Goal: Task Accomplishment & Management: Manage account settings

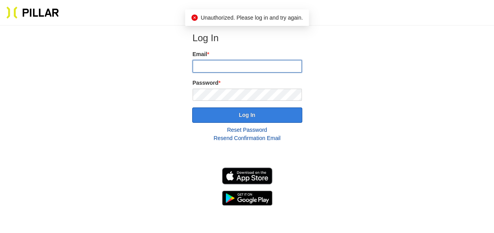
type input "[EMAIL_ADDRESS][DOMAIN_NAME]"
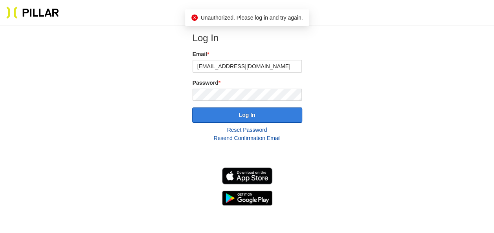
click at [249, 112] on button "Log In" at bounding box center [247, 115] width 110 height 15
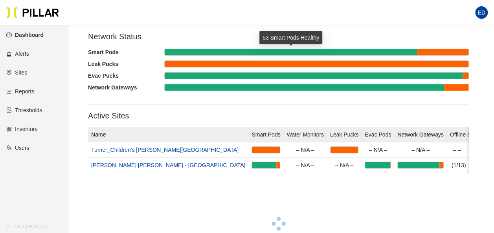
scroll to position [130, 0]
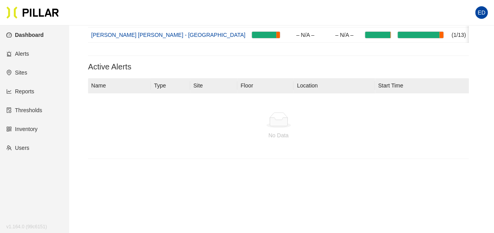
click at [33, 94] on link "Reports" at bounding box center [20, 91] width 28 height 6
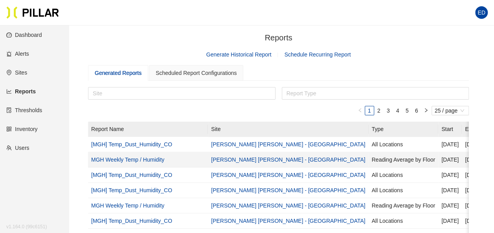
click at [153, 159] on link "MGH Weekly Temp / Humidity" at bounding box center [127, 160] width 73 height 6
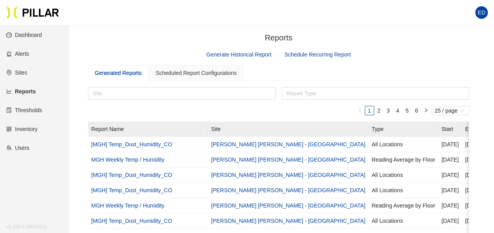
click at [304, 53] on link "Schedule Recurring Report" at bounding box center [317, 54] width 66 height 6
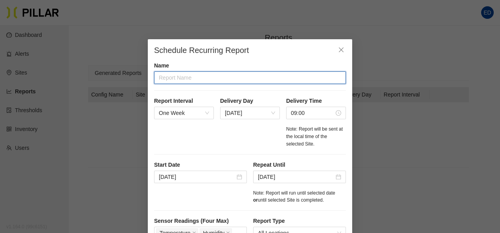
click at [191, 77] on input "text" at bounding box center [250, 77] width 192 height 13
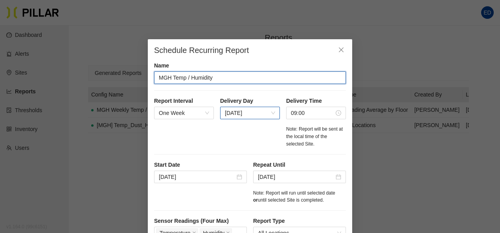
click at [270, 114] on span "[DATE]" at bounding box center [250, 113] width 50 height 12
type input "MGH Temp / Humidity"
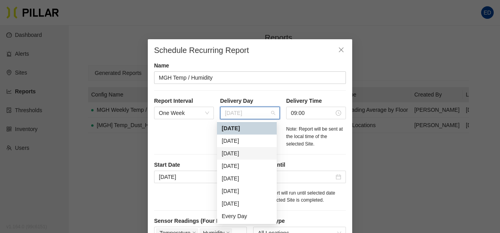
click at [256, 152] on div "[DATE]" at bounding box center [247, 153] width 50 height 9
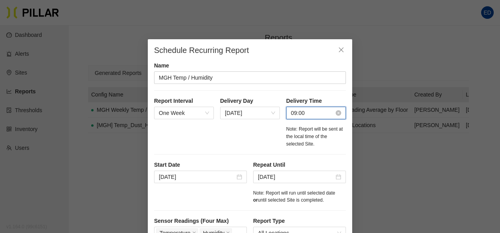
click at [292, 112] on input "09:00" at bounding box center [312, 113] width 43 height 9
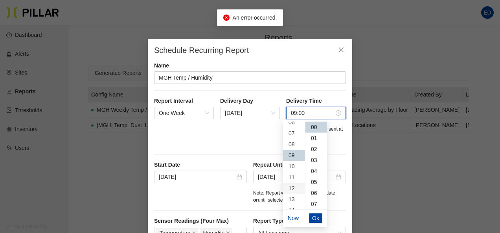
scroll to position [60, 0]
click at [292, 154] on div "08" at bounding box center [294, 155] width 22 height 11
type input "09:00"
click at [323, 91] on div "Name MGH Temp / Humidity Report Interval One Week Delivery Day [DATE] Delivery …" at bounding box center [250, 133] width 192 height 143
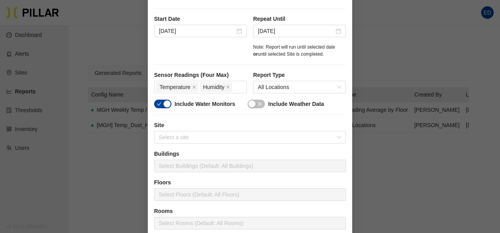
scroll to position [157, 0]
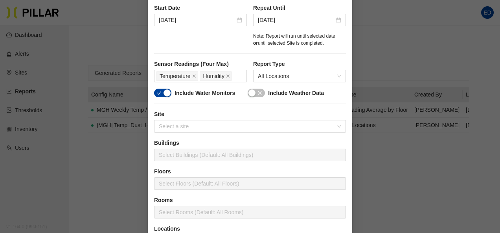
click at [163, 91] on div "button" at bounding box center [166, 93] width 7 height 7
click at [252, 92] on div "button" at bounding box center [251, 93] width 7 height 7
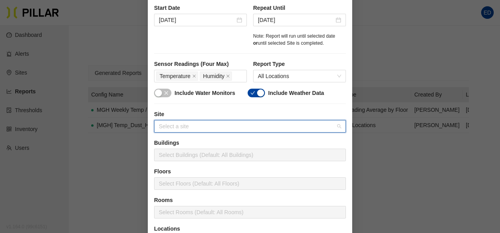
click at [227, 126] on input "search" at bounding box center [247, 127] width 177 height 12
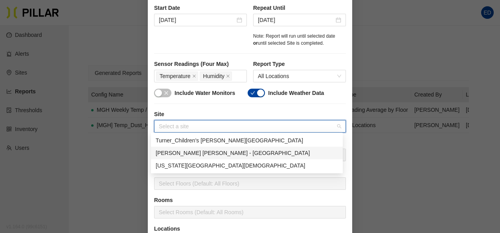
click at [220, 154] on div "[PERSON_NAME] [PERSON_NAME] - [GEOGRAPHIC_DATA]" at bounding box center [247, 153] width 182 height 9
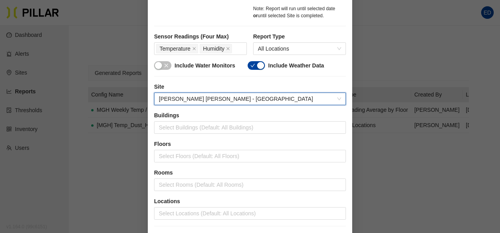
scroll to position [196, 0]
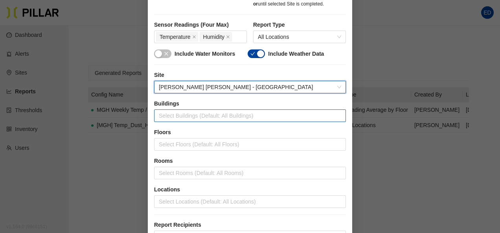
click at [224, 116] on div at bounding box center [250, 115] width 188 height 11
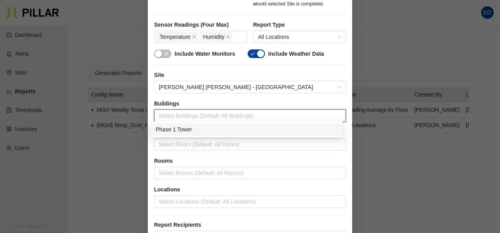
click at [207, 130] on div "Phase 1 Tower" at bounding box center [247, 129] width 182 height 9
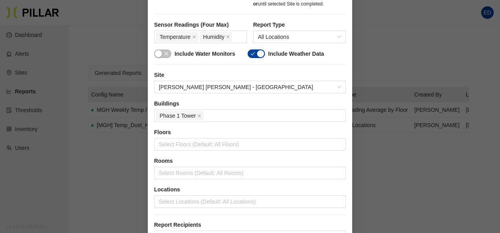
click at [280, 94] on div "Site [PERSON_NAME] [PERSON_NAME] - [GEOGRAPHIC_DATA]" at bounding box center [250, 85] width 192 height 29
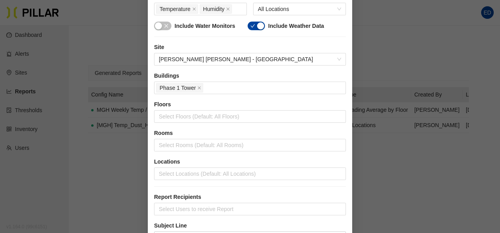
scroll to position [236, 0]
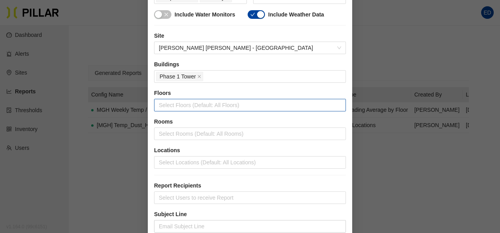
click at [229, 105] on div at bounding box center [250, 105] width 188 height 11
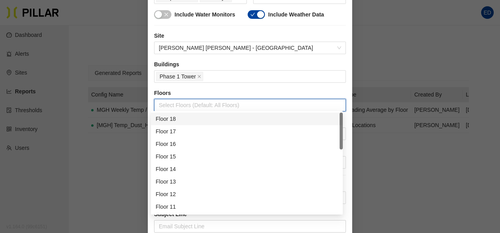
click at [243, 89] on label "Floors" at bounding box center [250, 93] width 192 height 8
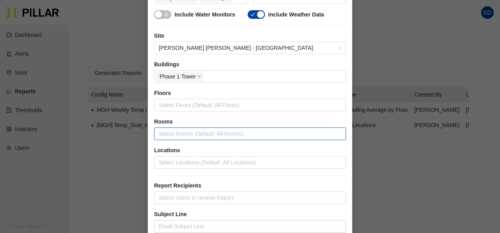
click at [229, 131] on div at bounding box center [250, 133] width 188 height 11
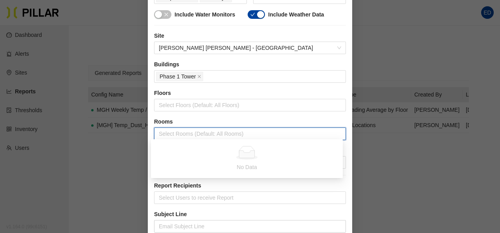
click at [240, 95] on label "Floors" at bounding box center [250, 93] width 192 height 8
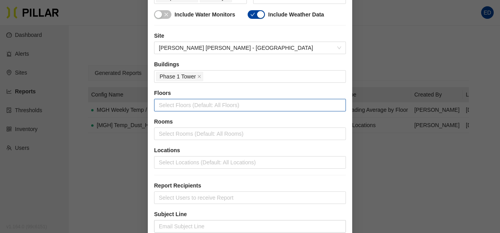
click at [237, 105] on div at bounding box center [250, 105] width 188 height 11
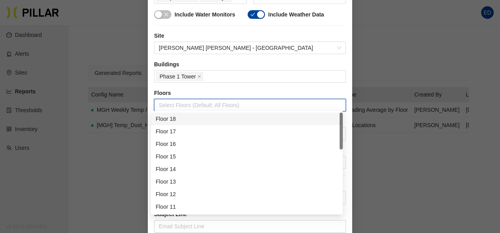
click at [213, 118] on div "Floor 18" at bounding box center [247, 119] width 182 height 9
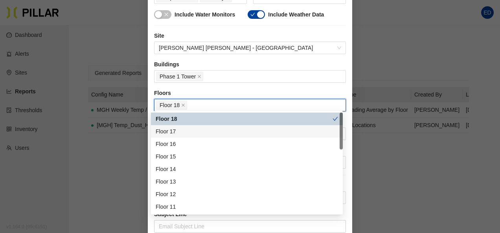
click at [203, 132] on div "Floor 17" at bounding box center [247, 131] width 182 height 9
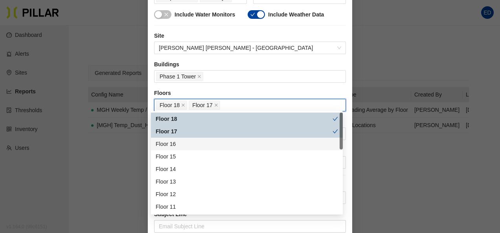
click at [197, 143] on div "Floor 16" at bounding box center [247, 144] width 182 height 9
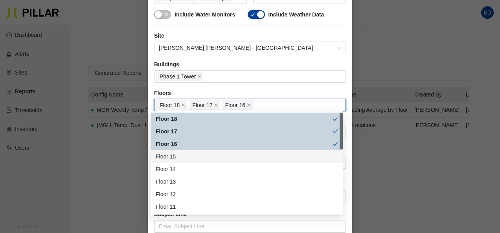
click at [194, 153] on div "Floor 15" at bounding box center [247, 156] width 182 height 9
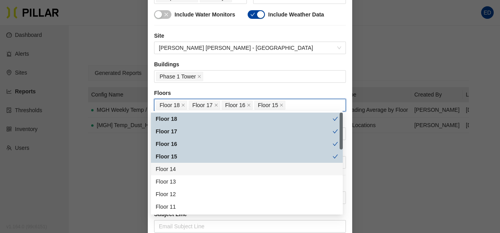
click at [192, 170] on div "Floor 14" at bounding box center [247, 169] width 182 height 9
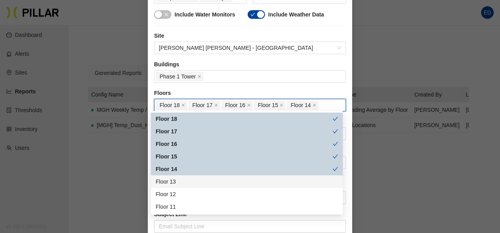
drag, startPoint x: 191, startPoint y: 180, endPoint x: 191, endPoint y: 187, distance: 7.1
click at [191, 180] on div "Floor 13" at bounding box center [247, 182] width 182 height 9
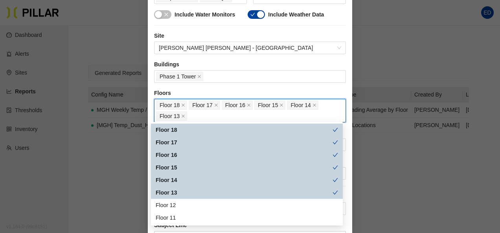
scroll to position [39, 0]
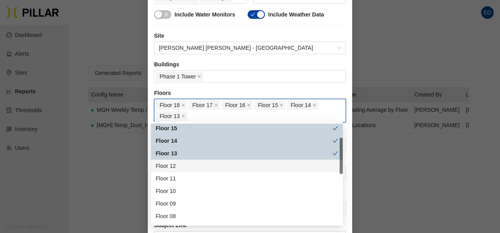
click at [185, 170] on div "Floor 12" at bounding box center [247, 166] width 182 height 9
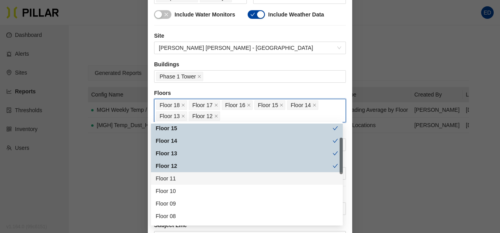
drag, startPoint x: 182, startPoint y: 178, endPoint x: 184, endPoint y: 188, distance: 9.6
click at [182, 178] on div "Floor 11" at bounding box center [247, 178] width 182 height 9
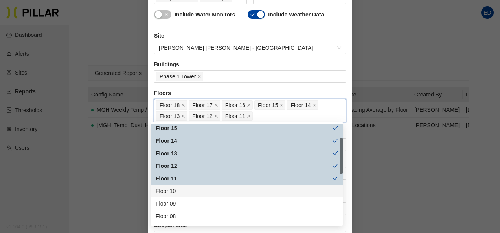
click at [184, 188] on div "Floor 10" at bounding box center [247, 191] width 182 height 9
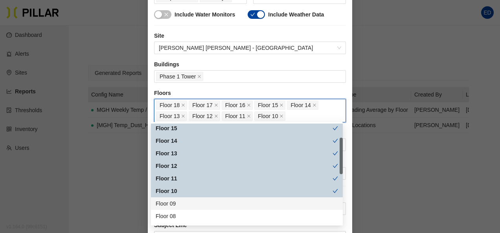
click at [183, 202] on div "Floor 09" at bounding box center [247, 204] width 182 height 9
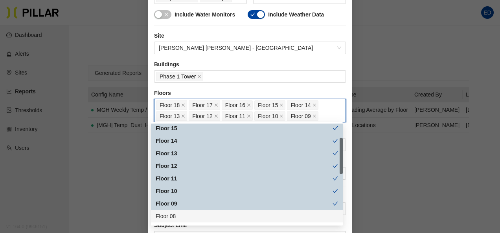
click at [183, 215] on div "Floor 08" at bounding box center [247, 216] width 182 height 9
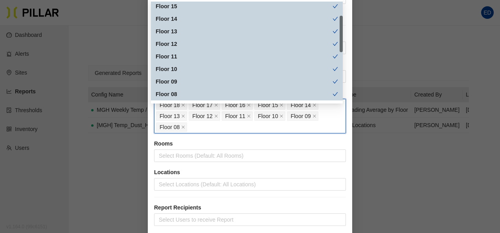
scroll to position [79, 0]
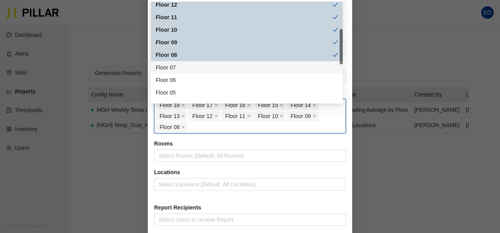
click at [189, 70] on div "Floor 07" at bounding box center [247, 67] width 182 height 9
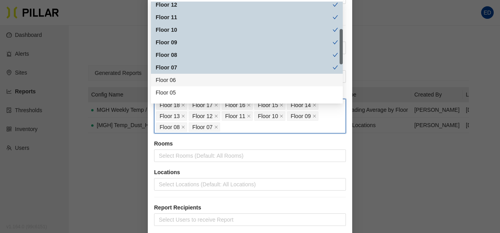
click at [187, 79] on div "Floor 06" at bounding box center [247, 80] width 182 height 9
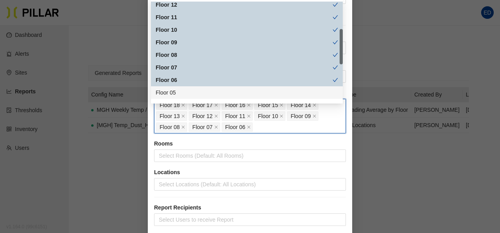
click at [180, 92] on div "Floor 05" at bounding box center [247, 92] width 182 height 9
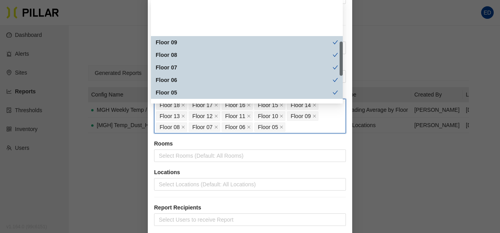
scroll to position [118, 0]
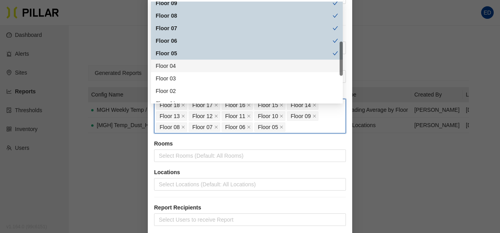
click at [194, 68] on div "Floor 04" at bounding box center [247, 66] width 182 height 9
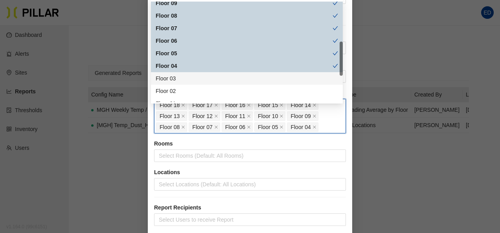
click at [191, 76] on div "Floor 03" at bounding box center [247, 78] width 182 height 9
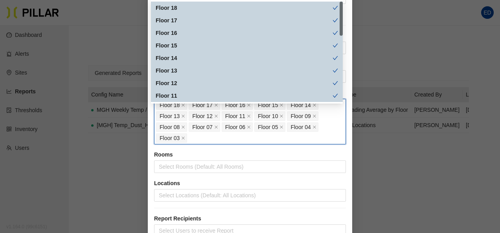
scroll to position [0, 0]
click at [220, 9] on div "Floor 18" at bounding box center [244, 8] width 177 height 9
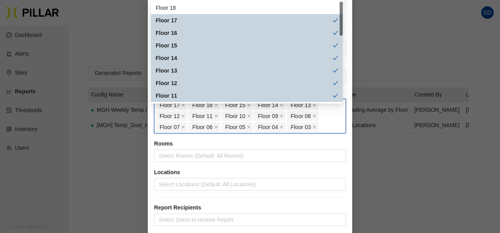
click at [198, 20] on div "Floor 17" at bounding box center [244, 20] width 177 height 9
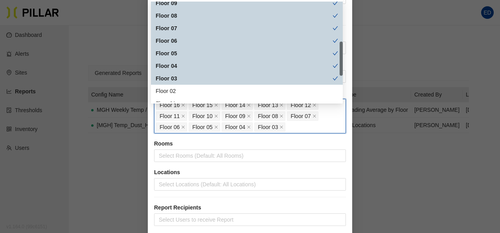
scroll to position [157, 0]
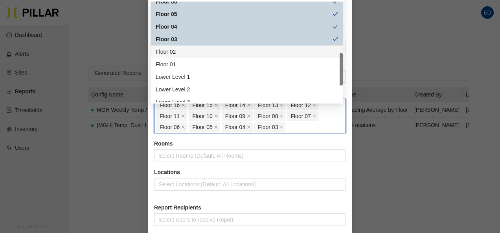
click at [179, 56] on div "Floor 02" at bounding box center [247, 52] width 182 height 9
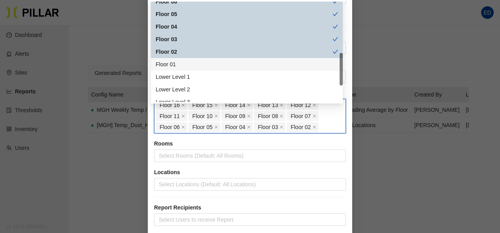
click at [177, 66] on div "Floor 01" at bounding box center [247, 64] width 182 height 9
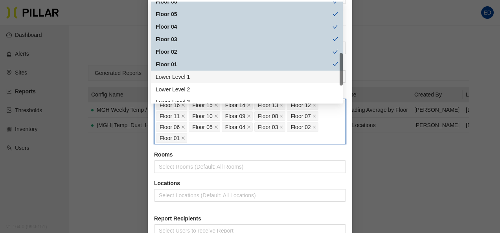
click at [181, 75] on div "Lower Level 1" at bounding box center [247, 77] width 182 height 9
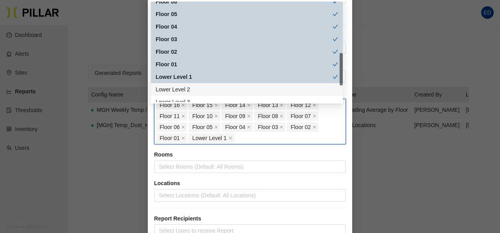
click at [184, 88] on div "Lower Level 2" at bounding box center [247, 89] width 182 height 9
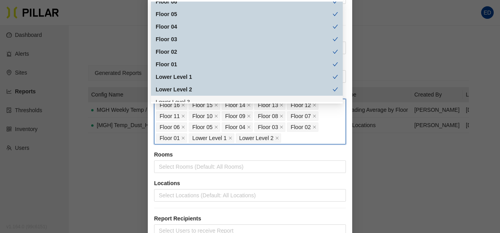
click at [251, 151] on label "Rooms" at bounding box center [250, 155] width 192 height 8
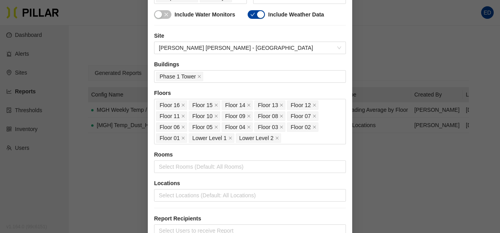
scroll to position [275, 0]
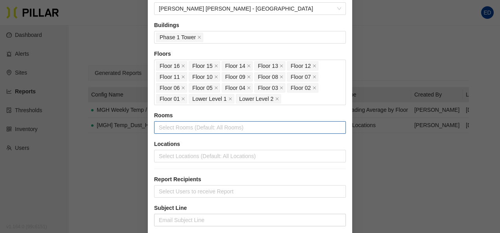
click at [240, 126] on div at bounding box center [250, 127] width 188 height 11
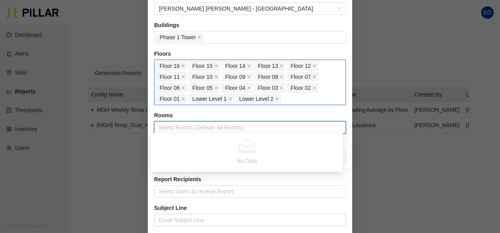
click at [248, 103] on div "Floor 16 Floor 15 Floor 14 Floor 13 Floor 12 Floor 11 Floor 10 Floor 09 Floor 0…" at bounding box center [250, 83] width 192 height 46
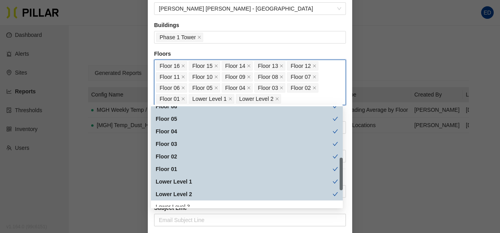
click at [324, 51] on label "Floors" at bounding box center [250, 54] width 192 height 8
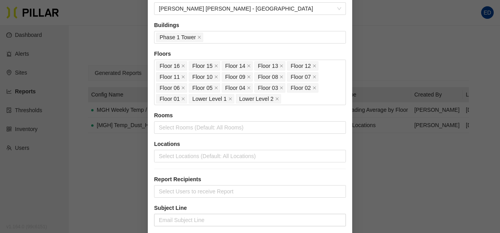
scroll to position [314, 0]
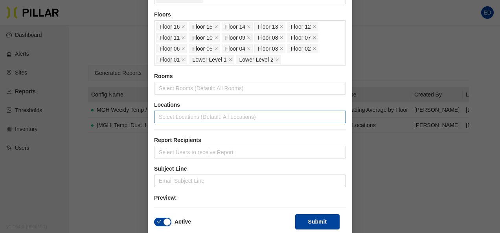
click at [246, 117] on div at bounding box center [250, 117] width 188 height 11
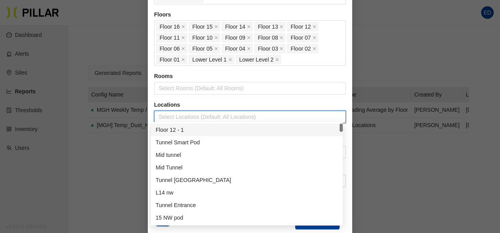
click at [238, 101] on label "Locations" at bounding box center [250, 105] width 192 height 8
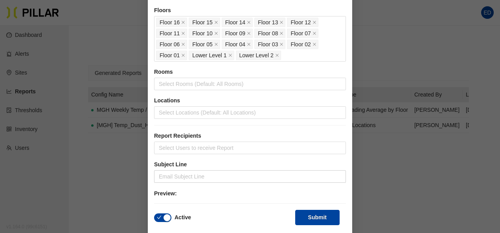
scroll to position [320, 0]
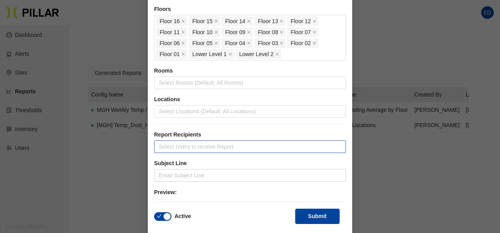
click at [243, 142] on div at bounding box center [250, 146] width 188 height 11
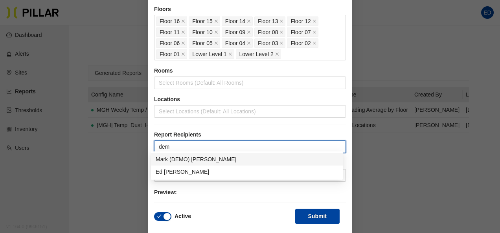
type input "demi"
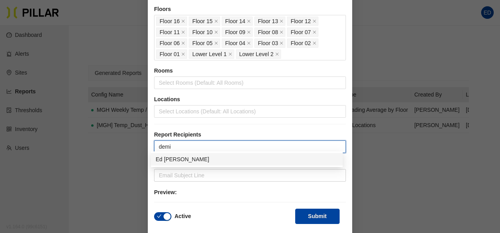
click at [173, 161] on div "[PERSON_NAME]" at bounding box center [247, 159] width 182 height 9
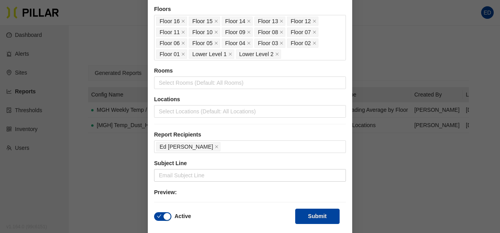
click at [229, 156] on div "Report Recipients [PERSON_NAME]" at bounding box center [250, 145] width 192 height 29
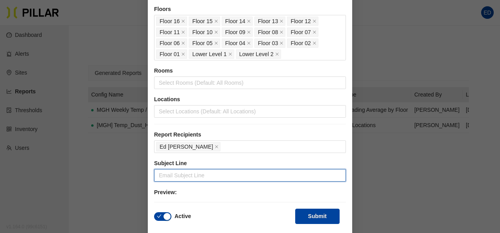
click at [227, 172] on input "text" at bounding box center [250, 175] width 192 height 13
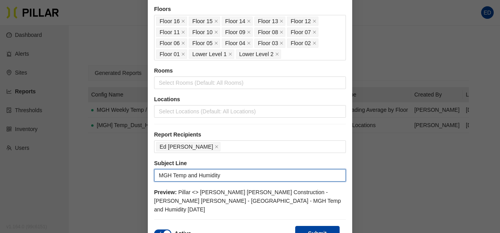
type input "MGH Temp and Humidity"
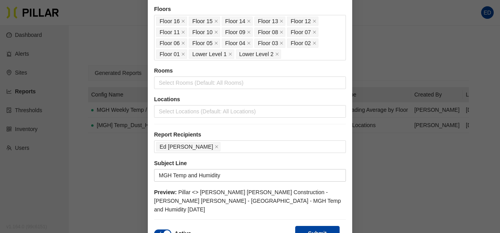
click at [240, 131] on label "Report Recipients" at bounding box center [250, 135] width 192 height 8
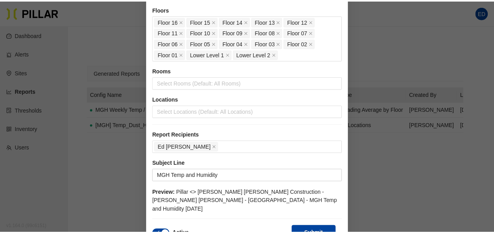
scroll to position [328, 0]
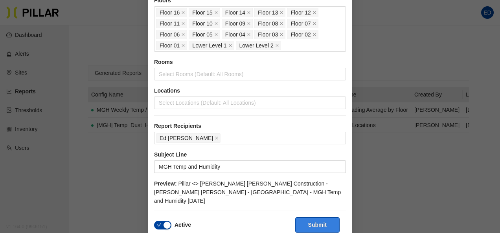
click at [309, 218] on button "Submit" at bounding box center [317, 225] width 44 height 15
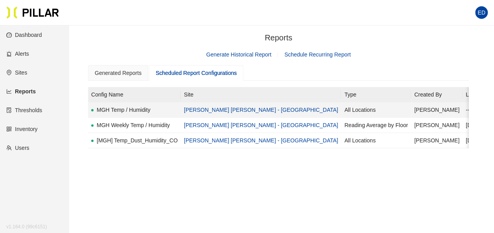
click at [196, 109] on link "[PERSON_NAME] [PERSON_NAME] - [GEOGRAPHIC_DATA]" at bounding box center [261, 110] width 154 height 6
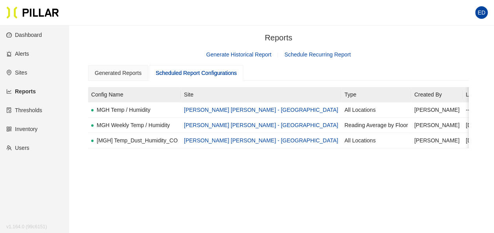
click at [179, 76] on div "Scheduled Report Configurations" at bounding box center [196, 73] width 81 height 9
click at [181, 74] on div "Scheduled Report Configurations" at bounding box center [196, 73] width 81 height 9
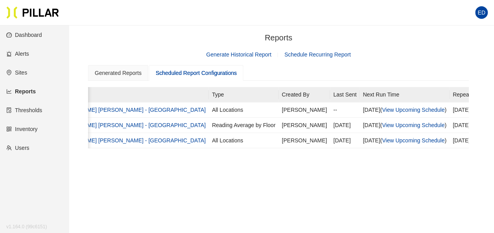
scroll to position [0, 192]
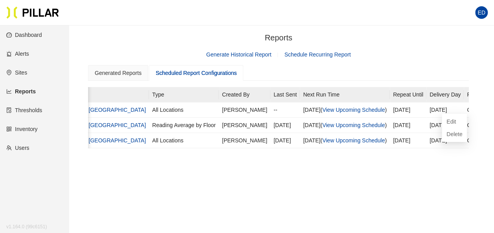
click at [445, 71] on div "Generated Reports Scheduled Report Configurations" at bounding box center [278, 73] width 381 height 16
click at [248, 55] on link "Generate Historical Report" at bounding box center [238, 54] width 65 height 6
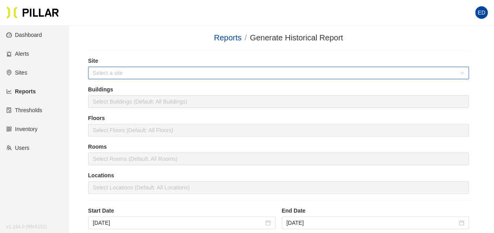
click at [147, 76] on input "search" at bounding box center [276, 73] width 366 height 12
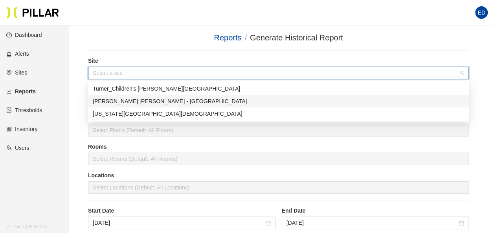
click at [145, 103] on div "[PERSON_NAME] [PERSON_NAME] - [GEOGRAPHIC_DATA]" at bounding box center [278, 101] width 371 height 9
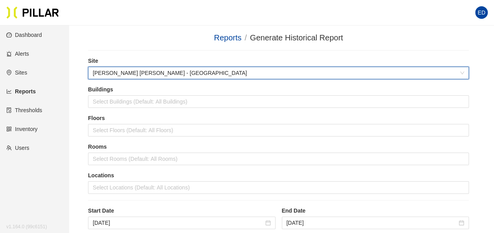
click at [163, 53] on section "Reports / Generate Historical Report / Site ff3da218 [PERSON_NAME] [PERSON_NAME…" at bounding box center [278, 194] width 381 height 325
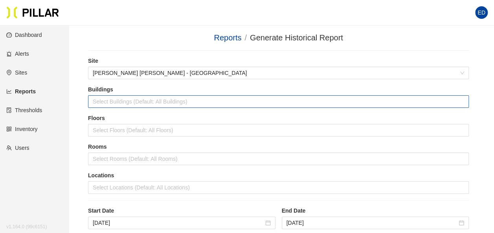
click at [162, 102] on div at bounding box center [278, 101] width 377 height 11
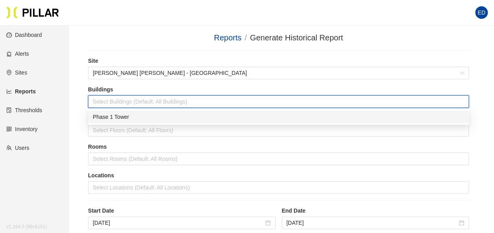
click at [157, 117] on div "Phase 1 Tower" at bounding box center [278, 117] width 371 height 9
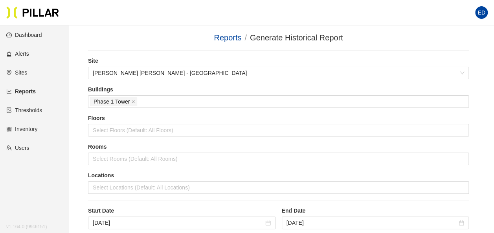
click at [196, 52] on section "Reports / Generate Historical Report / Site [PERSON_NAME] [PERSON_NAME] - Mass …" at bounding box center [278, 194] width 381 height 325
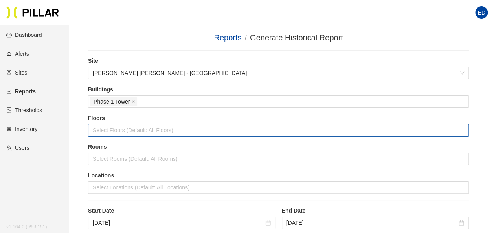
click at [159, 133] on div at bounding box center [278, 130] width 377 height 11
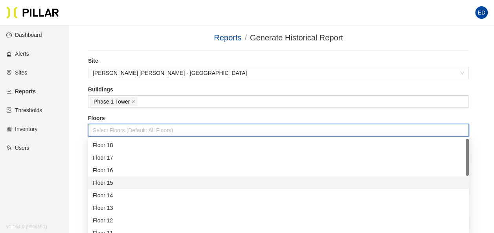
click at [144, 182] on div "Floor 15" at bounding box center [278, 183] width 371 height 9
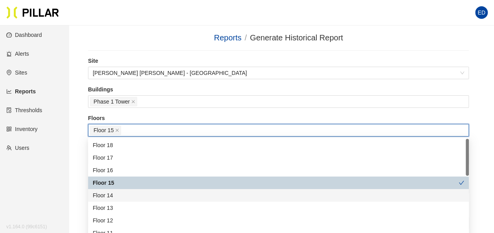
click at [137, 193] on div "Floor 14" at bounding box center [278, 195] width 371 height 9
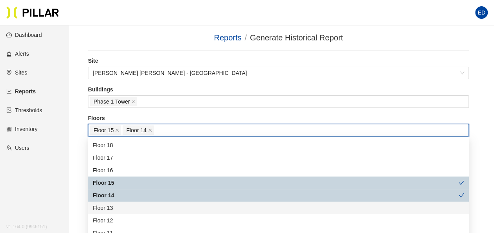
click at [136, 212] on div "Floor 13" at bounding box center [278, 208] width 371 height 9
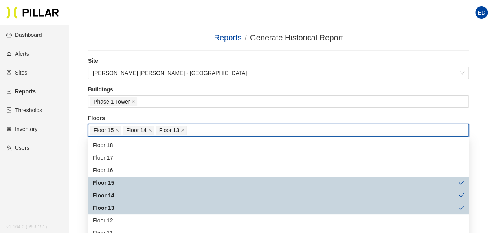
scroll to position [39, 0]
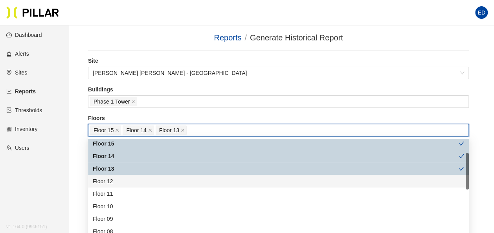
click at [141, 181] on div "Floor 12" at bounding box center [278, 181] width 371 height 9
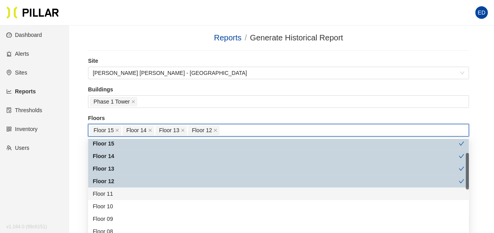
drag, startPoint x: 138, startPoint y: 191, endPoint x: 139, endPoint y: 203, distance: 11.4
click at [138, 192] on div "Floor 11" at bounding box center [278, 194] width 371 height 9
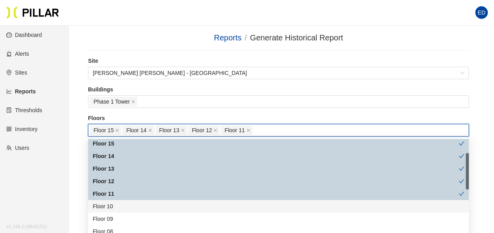
click at [138, 204] on div "Floor 10" at bounding box center [278, 206] width 371 height 9
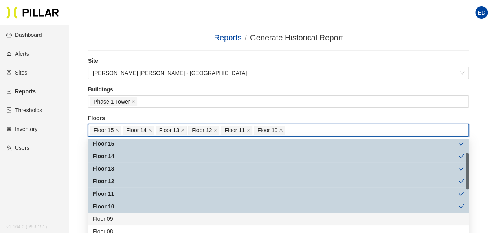
click at [135, 221] on div "Floor 09" at bounding box center [278, 219] width 371 height 9
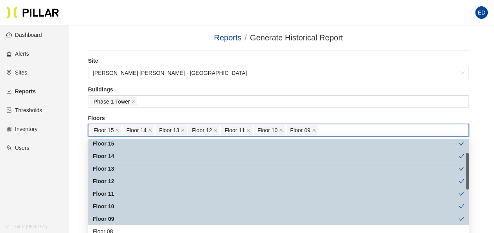
scroll to position [79, 0]
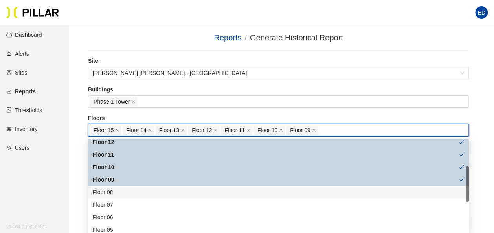
click at [137, 190] on div "Floor 08" at bounding box center [278, 192] width 371 height 9
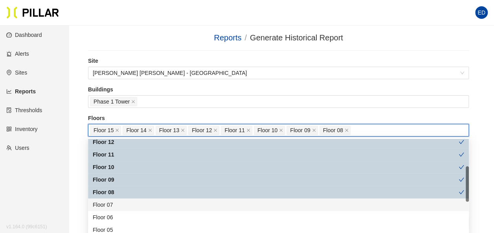
click at [135, 206] on div "Floor 07" at bounding box center [278, 205] width 371 height 9
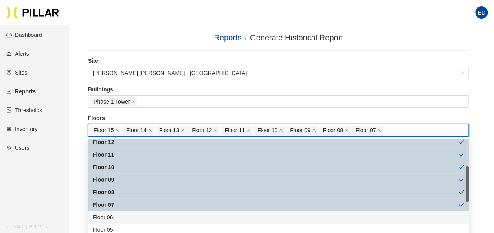
click at [129, 221] on div "Floor 06" at bounding box center [278, 217] width 371 height 9
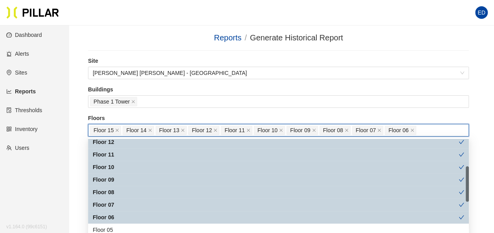
scroll to position [157, 0]
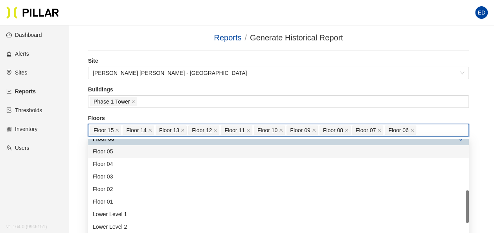
drag, startPoint x: 135, startPoint y: 157, endPoint x: 133, endPoint y: 166, distance: 9.2
click at [135, 157] on div "Floor 05" at bounding box center [278, 151] width 381 height 13
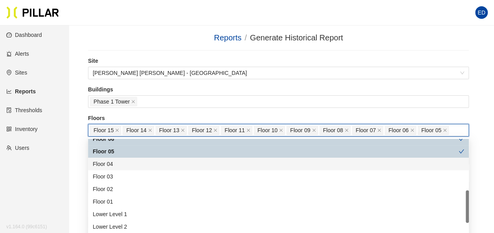
click at [133, 166] on div "Floor 04" at bounding box center [278, 164] width 371 height 9
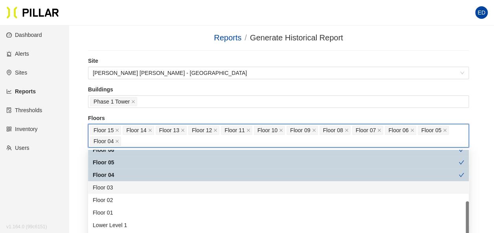
click at [131, 191] on div "Floor 03" at bounding box center [278, 187] width 371 height 9
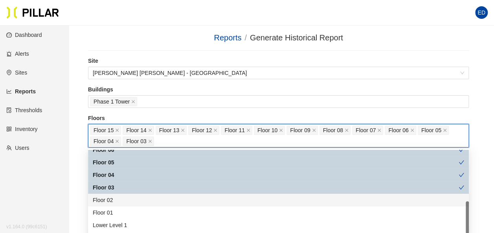
drag, startPoint x: 134, startPoint y: 200, endPoint x: 133, endPoint y: 206, distance: 6.1
click at [134, 200] on div "Floor 02" at bounding box center [278, 200] width 371 height 9
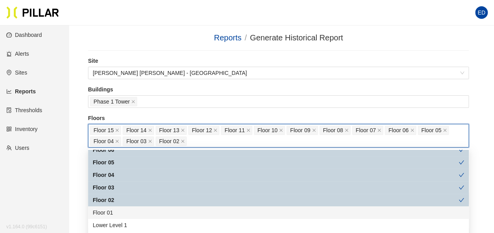
click at [130, 211] on div "Floor 01" at bounding box center [278, 213] width 371 height 9
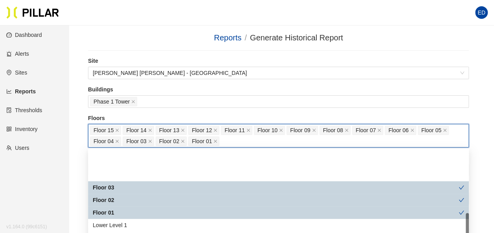
scroll to position [196, 0]
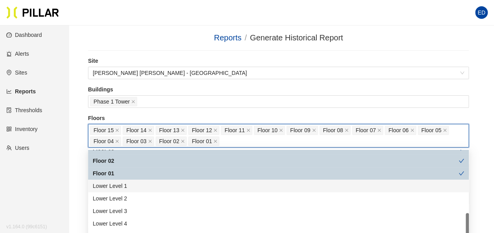
drag, startPoint x: 133, startPoint y: 183, endPoint x: 134, endPoint y: 197, distance: 14.2
click at [133, 183] on div "Lower Level 1" at bounding box center [278, 186] width 371 height 9
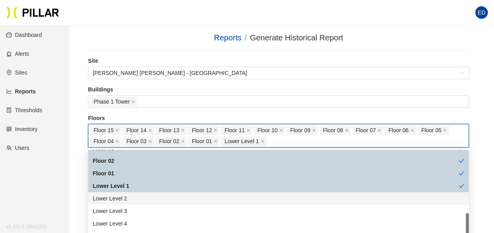
click at [134, 198] on div "Lower Level 2" at bounding box center [278, 198] width 371 height 9
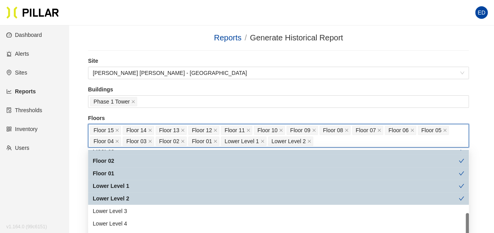
click at [325, 87] on label "Buildings" at bounding box center [278, 90] width 381 height 8
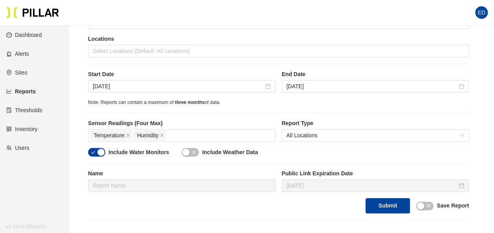
scroll to position [157, 0]
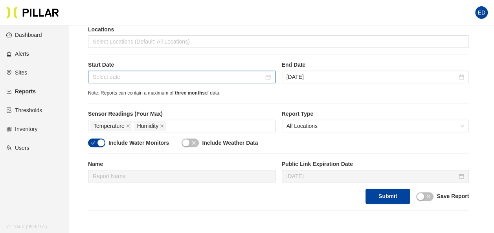
click at [147, 78] on input at bounding box center [178, 77] width 171 height 9
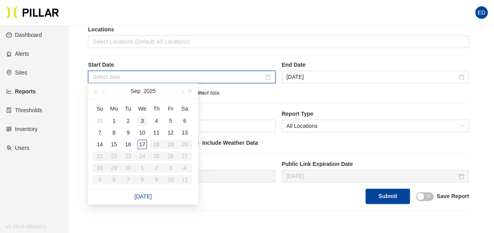
type input "[DATE]"
click at [143, 121] on div "3" at bounding box center [141, 120] width 9 height 9
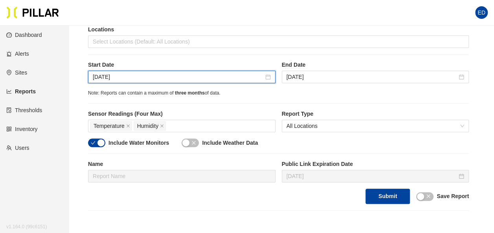
click at [280, 95] on div "Note: Reports can contain a maximum of three months of data." at bounding box center [278, 93] width 381 height 7
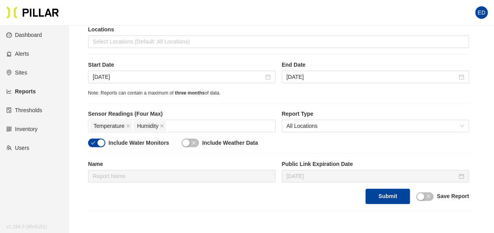
click at [191, 139] on span "button" at bounding box center [193, 143] width 5 height 9
click at [103, 141] on div "button" at bounding box center [100, 142] width 7 height 7
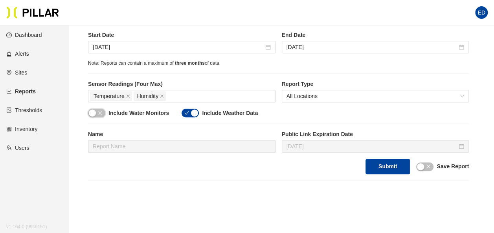
scroll to position [196, 0]
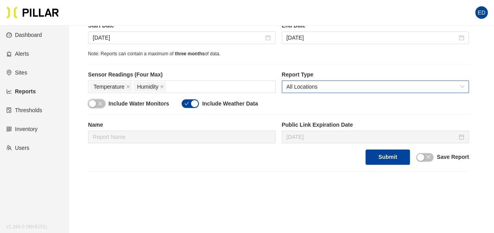
click at [357, 88] on span "All Locations" at bounding box center [375, 87] width 178 height 12
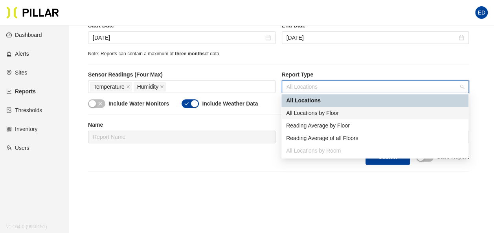
click at [344, 115] on div "All Locations by Floor" at bounding box center [375, 113] width 178 height 9
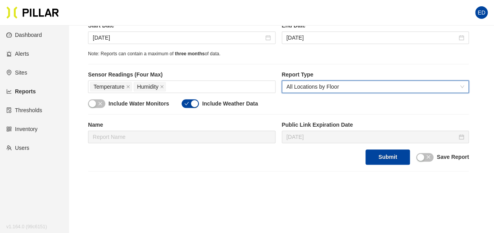
click at [359, 64] on div "Site [PERSON_NAME] [PERSON_NAME] - [GEOGRAPHIC_DATA] Phase 1 Tower Floors Floor…" at bounding box center [278, 13] width 381 height 304
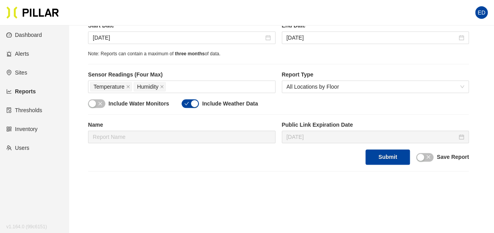
click at [422, 155] on div "button" at bounding box center [420, 157] width 7 height 7
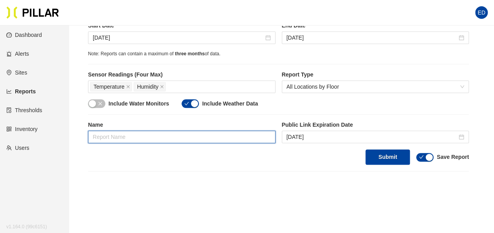
click at [135, 134] on input "text" at bounding box center [181, 137] width 187 height 13
type input "[PERSON_NAME]'s report"
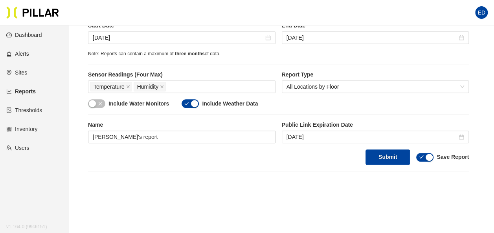
click at [339, 153] on div "Submit Save Report" at bounding box center [278, 157] width 381 height 15
click at [382, 157] on button "Submit" at bounding box center [387, 157] width 44 height 15
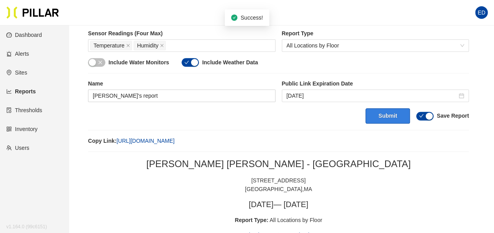
scroll to position [314, 0]
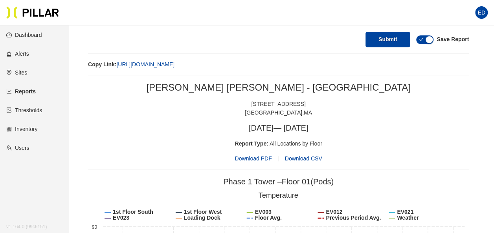
click at [257, 156] on span "Download PDF" at bounding box center [253, 158] width 37 height 9
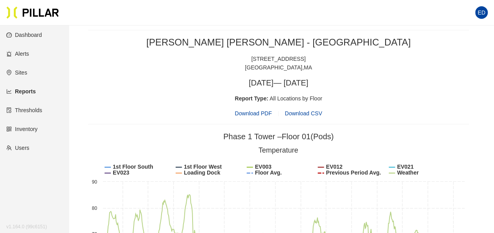
click at [181, 59] on div "[STREET_ADDRESS]" at bounding box center [278, 59] width 381 height 9
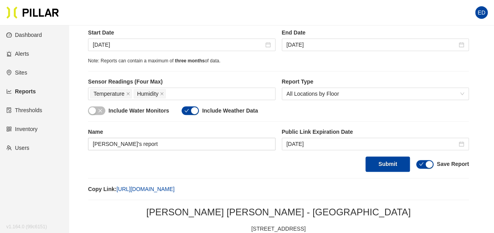
scroll to position [124, 0]
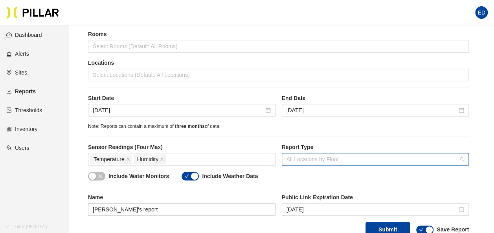
click at [460, 158] on span "All Locations by Floor" at bounding box center [375, 160] width 178 height 12
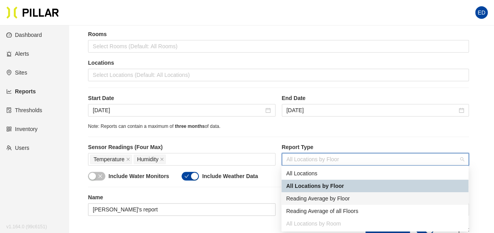
click at [328, 200] on div "Reading Average by Floor" at bounding box center [375, 198] width 178 height 9
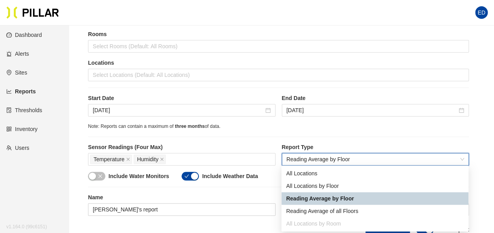
scroll to position [202, 0]
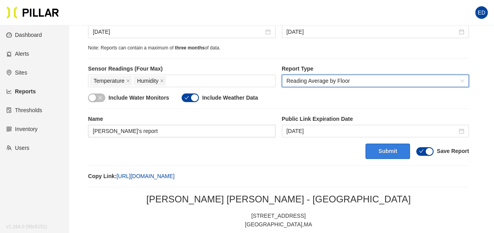
click at [385, 149] on button "Submit" at bounding box center [387, 151] width 44 height 15
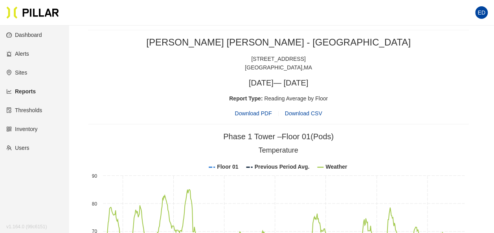
scroll to position [399, 0]
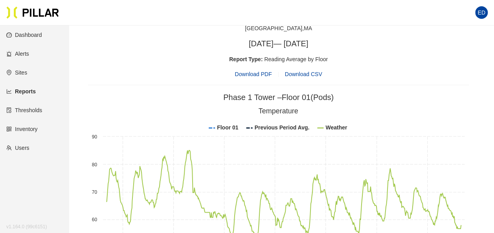
click at [256, 71] on span "Download PDF" at bounding box center [253, 74] width 37 height 9
click at [152, 64] on div "[PERSON_NAME] [PERSON_NAME] - [GEOGRAPHIC_DATA] [STREET_ADDRESS] [DATE] — [DATE…" at bounding box center [278, 37] width 381 height 81
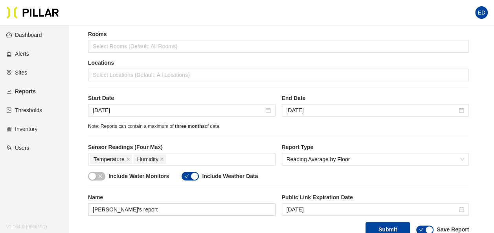
scroll to position [0, 0]
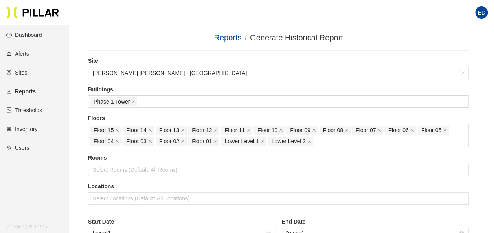
click at [36, 114] on link "Thresholds" at bounding box center [24, 110] width 36 height 6
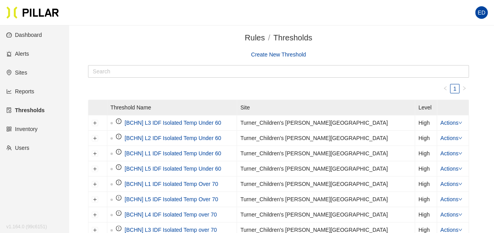
click at [272, 54] on link "Create New Threshold" at bounding box center [278, 54] width 55 height 6
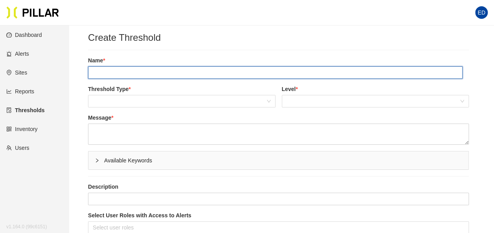
click at [195, 75] on input "text" at bounding box center [275, 72] width 374 height 13
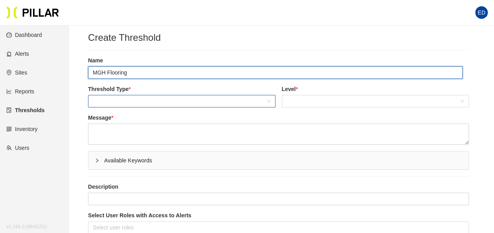
click at [159, 97] on span at bounding box center [182, 101] width 178 height 12
type input "MGH Flooring"
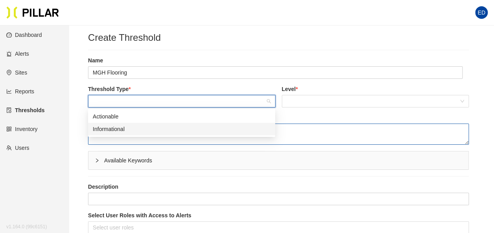
click at [141, 132] on div "Informational" at bounding box center [182, 129] width 178 height 9
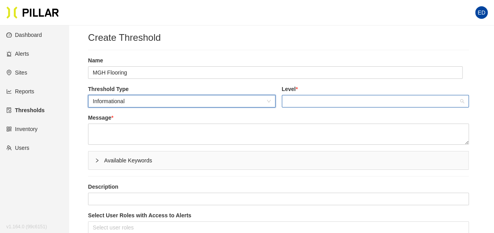
click at [316, 101] on span at bounding box center [375, 101] width 178 height 12
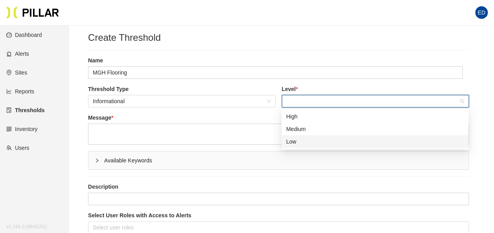
click at [299, 140] on div "Low" at bounding box center [375, 141] width 178 height 9
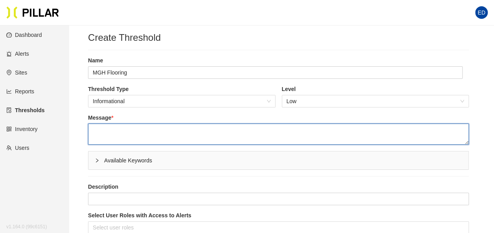
click at [207, 131] on textarea at bounding box center [278, 134] width 381 height 21
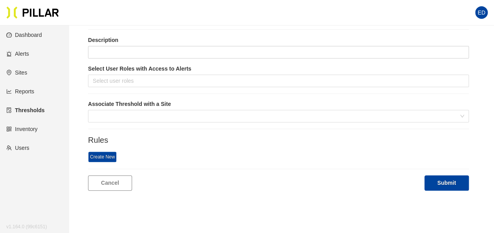
scroll to position [157, 0]
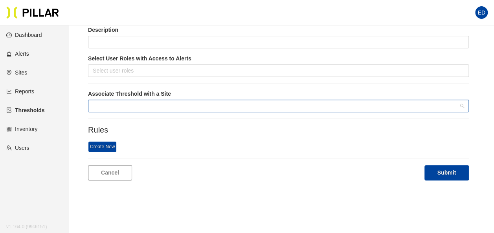
click at [139, 105] on span at bounding box center [278, 106] width 371 height 12
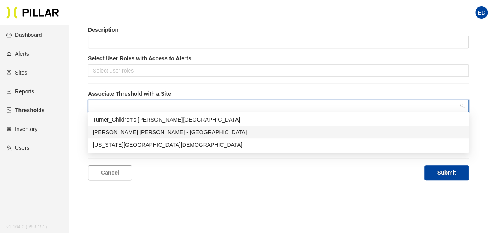
click at [147, 130] on div "[PERSON_NAME] [PERSON_NAME] - [GEOGRAPHIC_DATA]" at bounding box center [278, 132] width 371 height 9
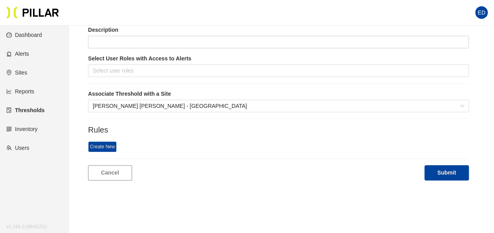
click at [194, 126] on h3 "Rules" at bounding box center [278, 130] width 381 height 10
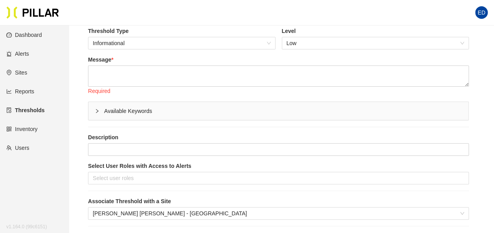
scroll to position [48, 0]
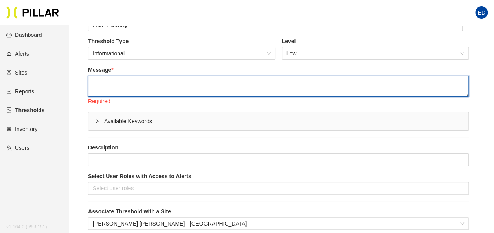
click at [144, 87] on textarea at bounding box center [278, 86] width 381 height 21
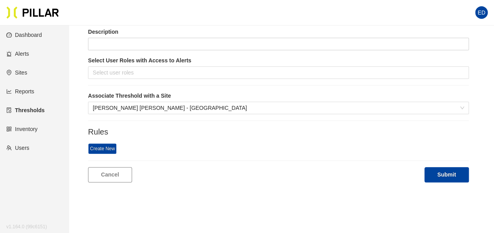
scroll to position [166, 0]
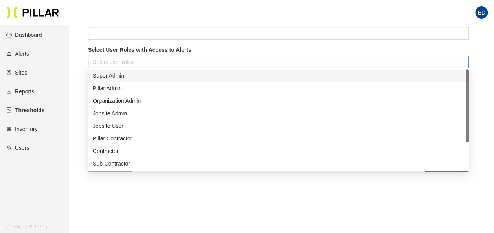
click at [135, 61] on div at bounding box center [278, 62] width 377 height 11
type textarea "MGH Flooring Thresholds for informational purposes only"
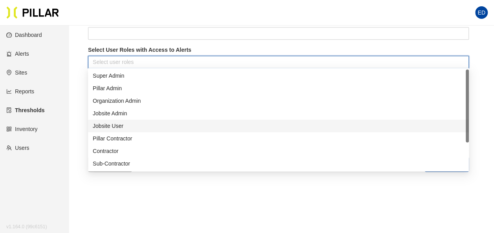
click at [117, 125] on div "Jobsite User" at bounding box center [278, 126] width 371 height 9
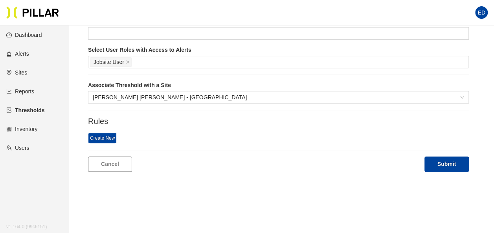
click at [255, 202] on main "Create Threshold Name MGH Flooring Threshold Type Informational Level Low Messa…" at bounding box center [247, 69] width 494 height 419
click at [108, 135] on span "Create New" at bounding box center [102, 138] width 29 height 11
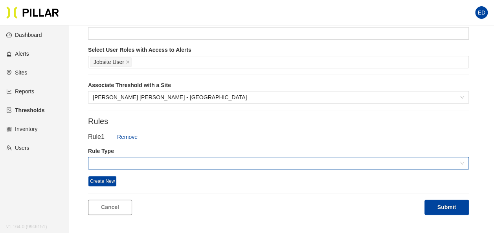
click at [192, 158] on span at bounding box center [278, 164] width 371 height 12
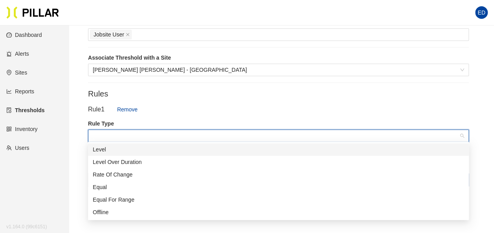
scroll to position [205, 0]
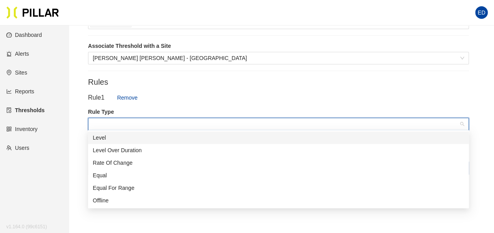
click at [118, 140] on div "Level" at bounding box center [278, 138] width 371 height 9
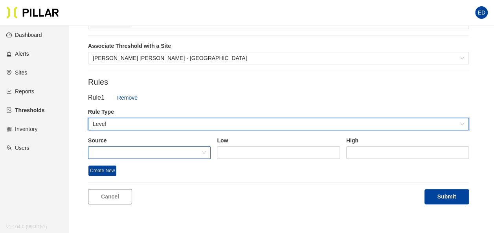
click at [153, 149] on span at bounding box center [149, 153] width 113 height 12
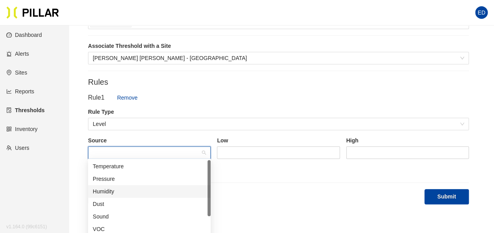
click at [146, 189] on div "Humidity" at bounding box center [149, 191] width 113 height 9
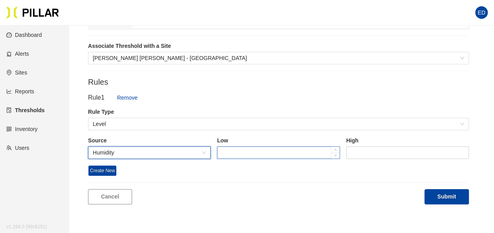
click at [254, 148] on input at bounding box center [278, 153] width 122 height 12
type input "40"
type input "60"
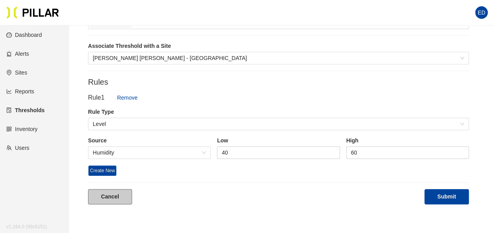
scroll to position [244, 0]
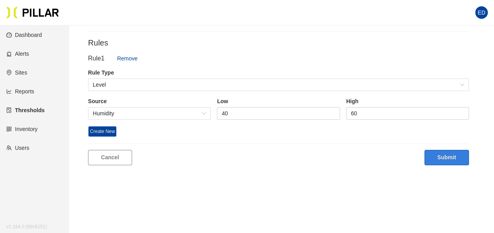
click at [430, 157] on button "Submit" at bounding box center [446, 157] width 44 height 15
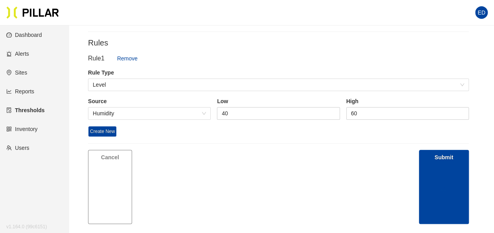
scroll to position [0, 0]
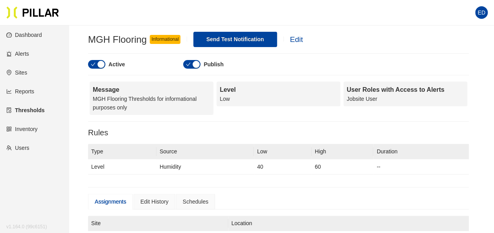
click at [22, 93] on link "Reports" at bounding box center [20, 91] width 28 height 6
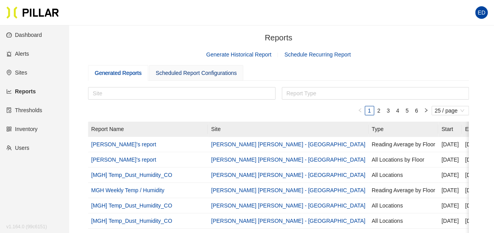
click at [208, 70] on div "Scheduled Report Configurations" at bounding box center [196, 73] width 81 height 9
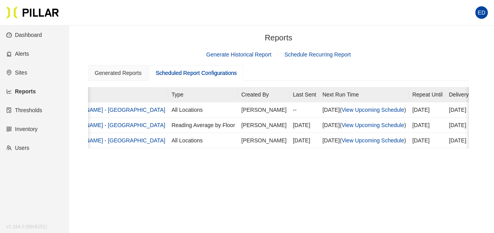
scroll to position [0, 174]
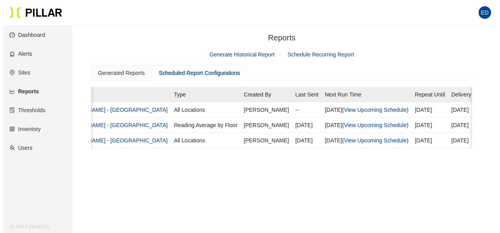
scroll to position [0, 192]
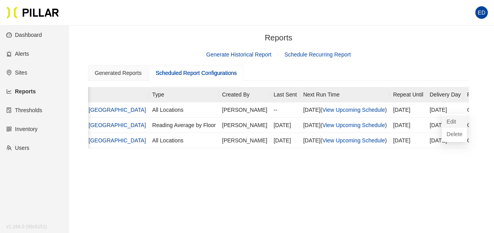
click at [455, 119] on span "Edit" at bounding box center [454, 121] width 16 height 9
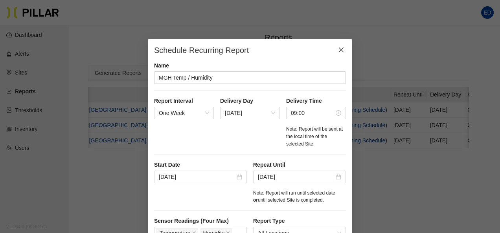
click at [339, 51] on icon "close" at bounding box center [341, 50] width 6 height 6
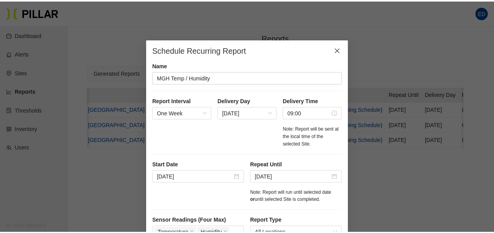
scroll to position [0, 186]
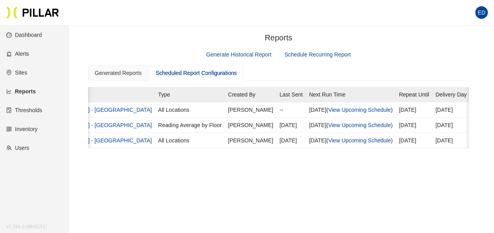
click at [240, 55] on link "Generate Historical Report" at bounding box center [238, 54] width 65 height 6
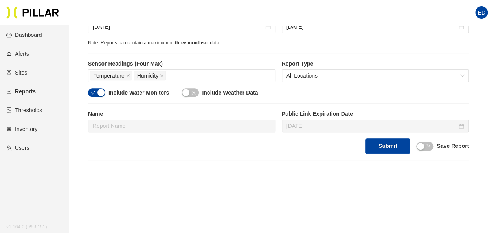
scroll to position [157, 0]
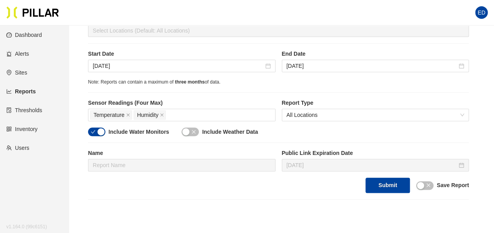
click at [185, 132] on div "button" at bounding box center [185, 131] width 7 height 7
click at [100, 129] on div "button" at bounding box center [100, 131] width 7 height 7
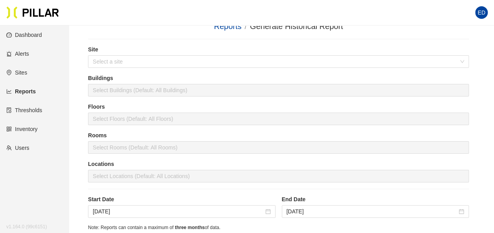
scroll to position [0, 0]
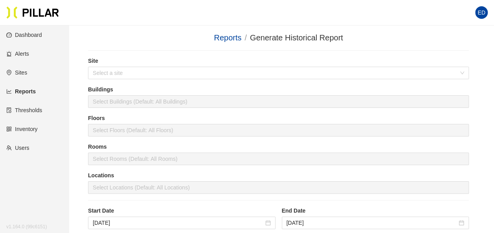
click at [36, 38] on link "Dashboard" at bounding box center [24, 35] width 36 height 6
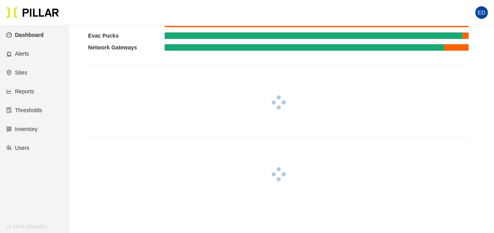
scroll to position [79, 0]
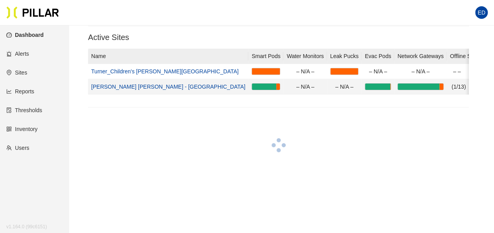
click at [156, 86] on link "[PERSON_NAME] [PERSON_NAME] - [GEOGRAPHIC_DATA]" at bounding box center [168, 87] width 154 height 6
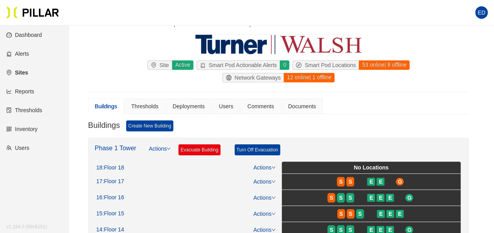
scroll to position [39, 0]
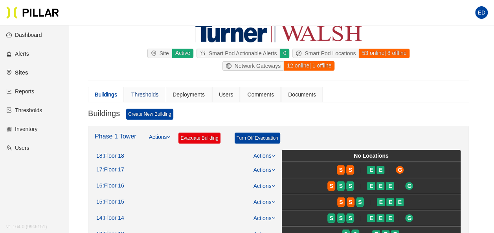
click at [143, 90] on div "Thresholds" at bounding box center [144, 94] width 27 height 9
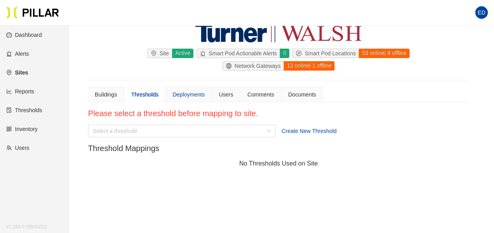
scroll to position [79, 0]
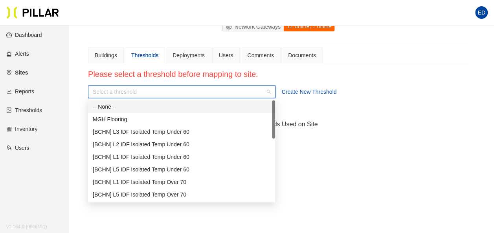
click at [236, 90] on input "search" at bounding box center [179, 92] width 172 height 12
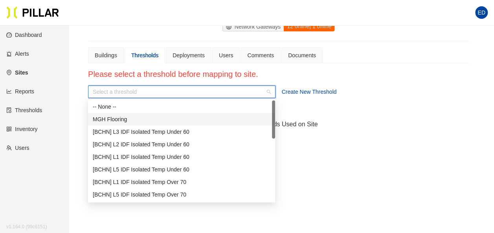
click at [165, 118] on div "MGH Flooring" at bounding box center [182, 119] width 178 height 9
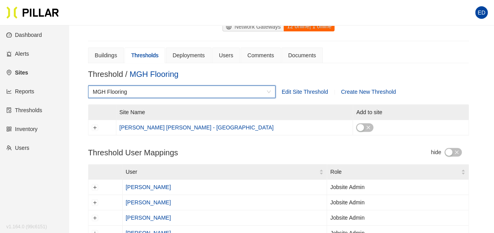
scroll to position [118, 0]
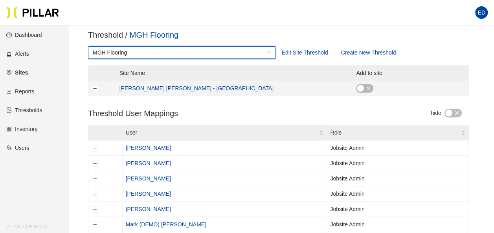
click at [357, 90] on div "button" at bounding box center [360, 88] width 7 height 7
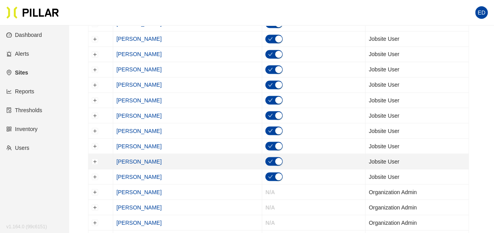
scroll to position [628, 0]
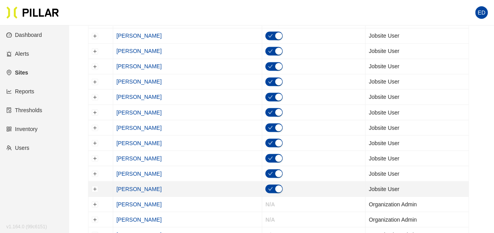
click at [275, 185] on div "button" at bounding box center [278, 188] width 7 height 7
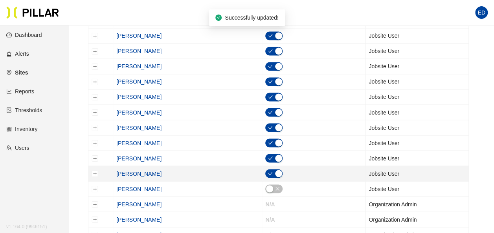
click at [275, 170] on div "button" at bounding box center [278, 173] width 7 height 7
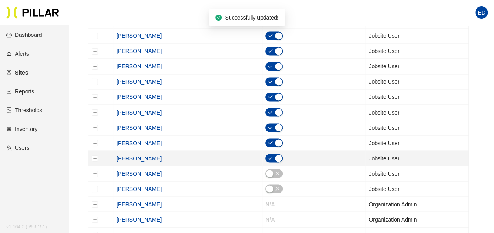
click at [275, 155] on div "button" at bounding box center [278, 158] width 7 height 7
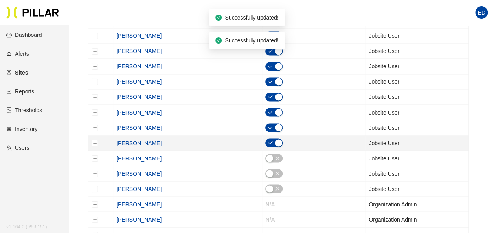
click at [275, 139] on div "button" at bounding box center [278, 142] width 7 height 7
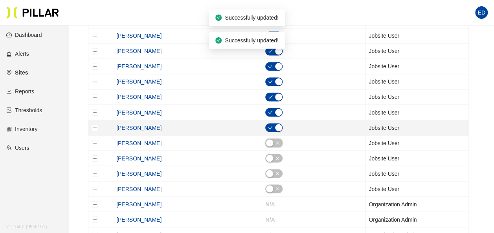
scroll to position [589, 0]
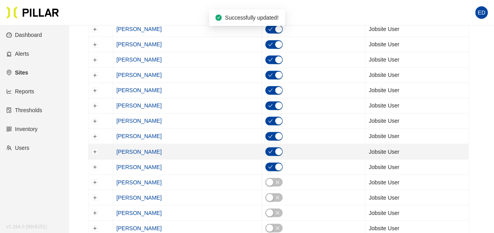
click at [275, 149] on div "button" at bounding box center [278, 151] width 7 height 7
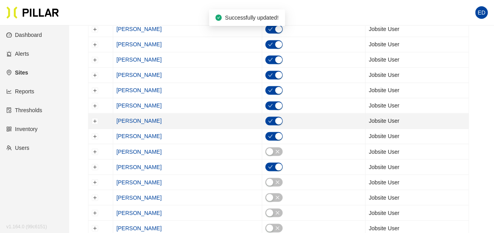
click at [275, 117] on div "button" at bounding box center [278, 120] width 7 height 7
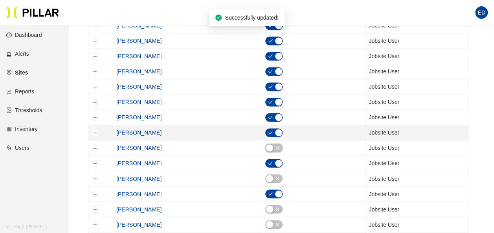
scroll to position [550, 0]
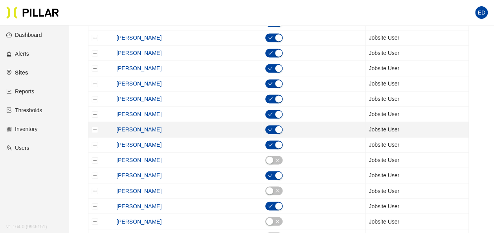
click at [275, 126] on div "button" at bounding box center [278, 129] width 7 height 7
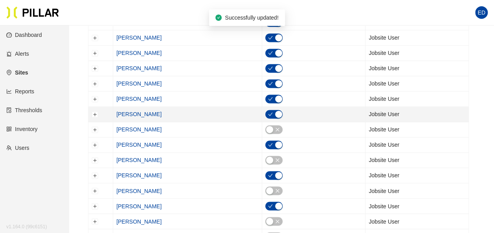
click at [275, 112] on div "button" at bounding box center [278, 114] width 7 height 7
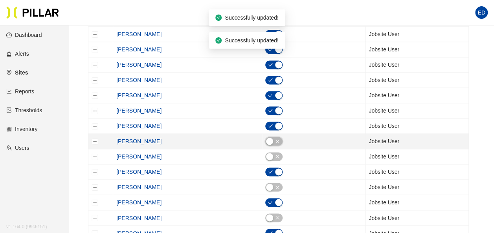
scroll to position [511, 0]
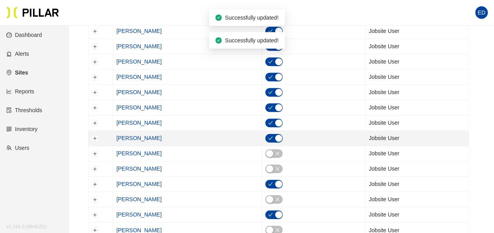
click at [275, 135] on div "button" at bounding box center [278, 138] width 7 height 7
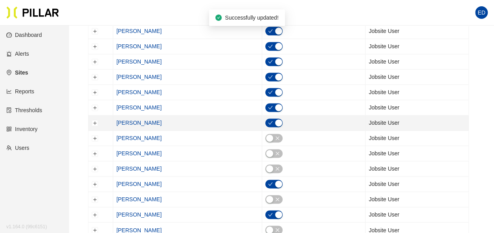
click at [275, 119] on div "button" at bounding box center [278, 122] width 7 height 7
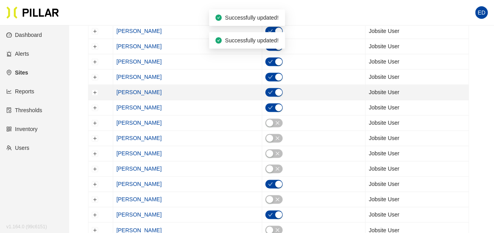
click at [275, 89] on div "button" at bounding box center [278, 92] width 7 height 7
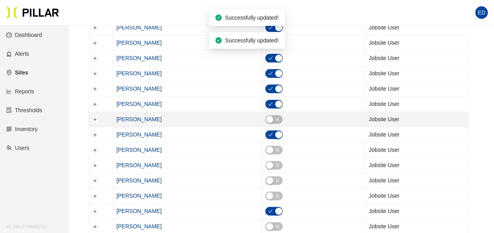
scroll to position [471, 0]
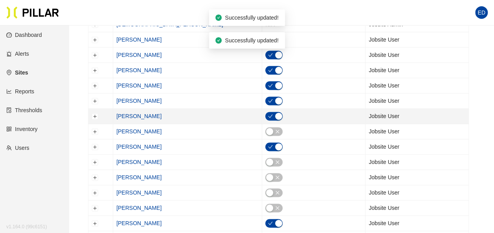
click at [275, 114] on div "button" at bounding box center [278, 116] width 7 height 7
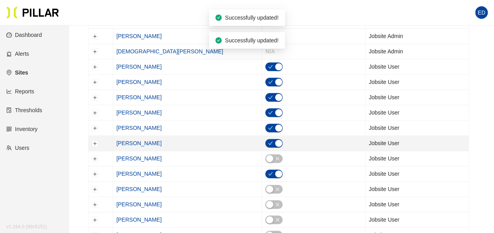
scroll to position [432, 0]
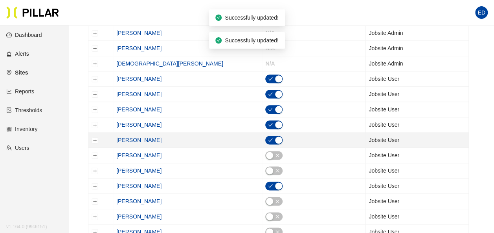
click at [275, 137] on div "button" at bounding box center [278, 140] width 7 height 7
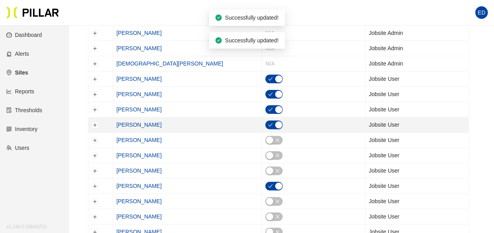
click at [275, 121] on div "button" at bounding box center [278, 124] width 7 height 7
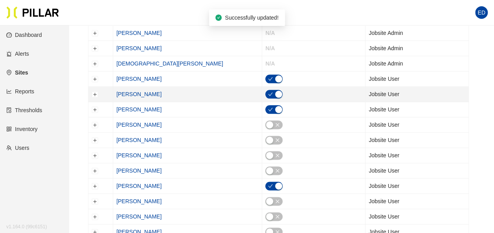
click at [275, 92] on div "button" at bounding box center [278, 94] width 7 height 7
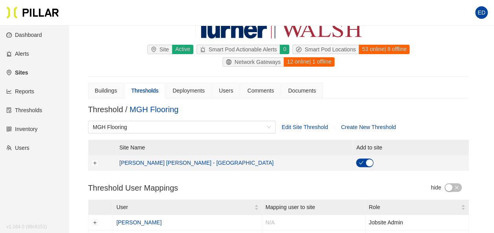
scroll to position [0, 0]
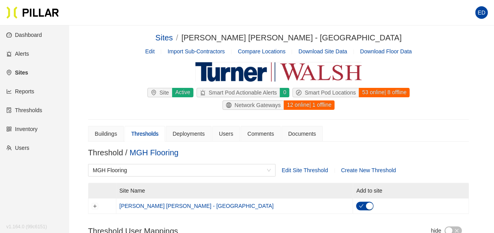
click at [389, 53] on span "Download Floor Data" at bounding box center [386, 51] width 52 height 6
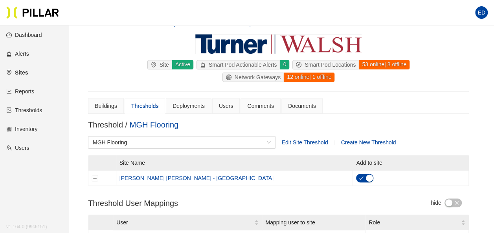
scroll to position [39, 0]
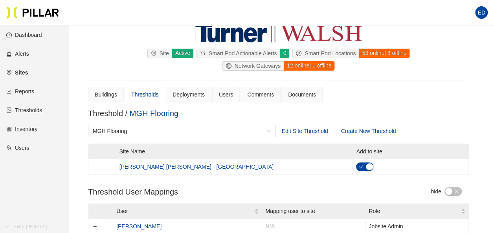
click at [115, 36] on div at bounding box center [278, 33] width 381 height 20
click at [110, 93] on div "Buildings" at bounding box center [106, 94] width 22 height 9
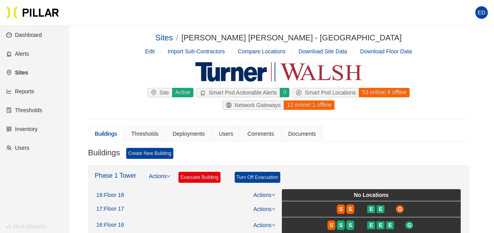
click at [27, 95] on link "Reports" at bounding box center [20, 91] width 28 height 6
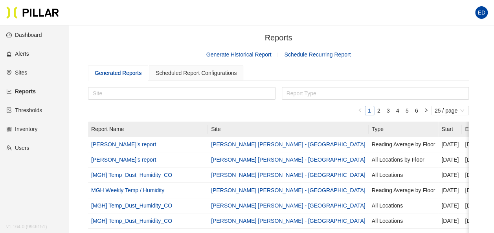
click at [251, 54] on link "Generate Historical Report" at bounding box center [238, 54] width 65 height 6
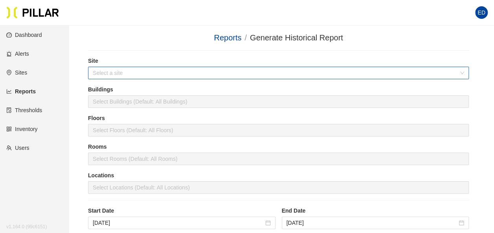
click at [176, 75] on input "search" at bounding box center [276, 73] width 366 height 12
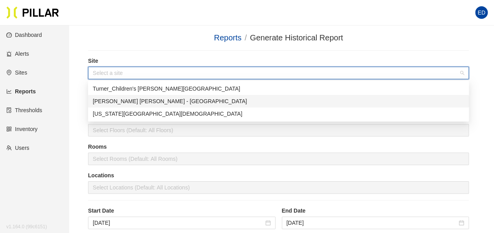
click at [156, 100] on div "[PERSON_NAME] [PERSON_NAME] - [GEOGRAPHIC_DATA]" at bounding box center [278, 101] width 371 height 9
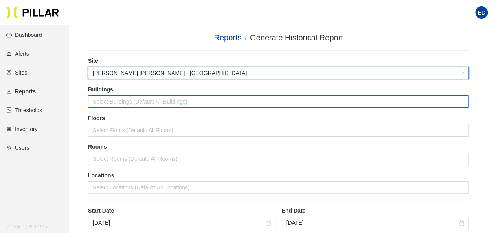
click at [165, 104] on div at bounding box center [278, 101] width 377 height 11
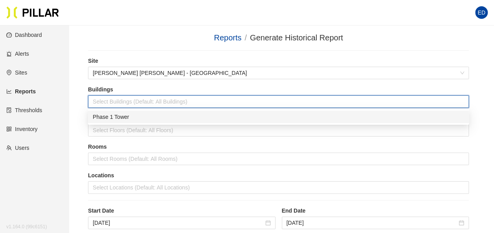
click at [152, 121] on div "Phase 1 Tower" at bounding box center [278, 117] width 371 height 9
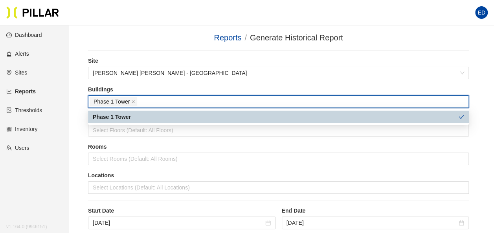
click at [190, 46] on section "Reports / Generate Historical Report / Site [PERSON_NAME] [PERSON_NAME] - Mass …" at bounding box center [278, 194] width 381 height 325
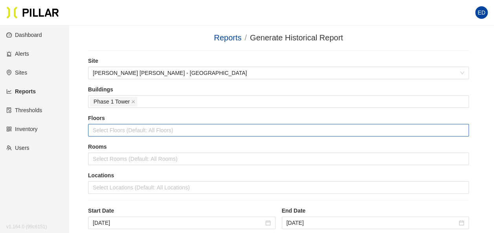
click at [187, 131] on div at bounding box center [278, 130] width 377 height 11
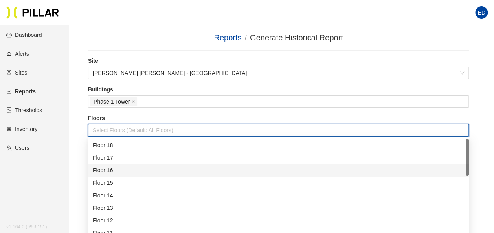
click at [156, 174] on div "Floor 16" at bounding box center [278, 170] width 371 height 9
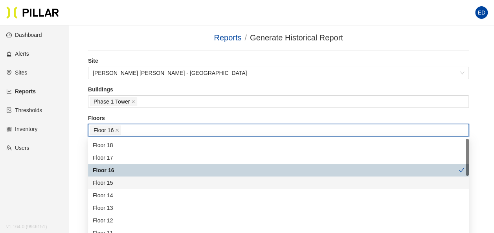
click at [150, 180] on div "Floor 15" at bounding box center [278, 183] width 371 height 9
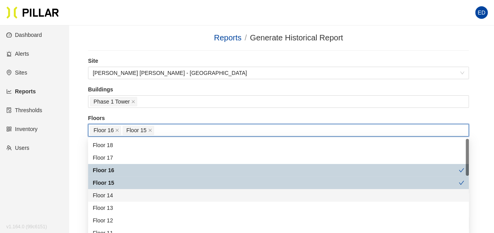
click at [146, 194] on div "Floor 14" at bounding box center [278, 195] width 371 height 9
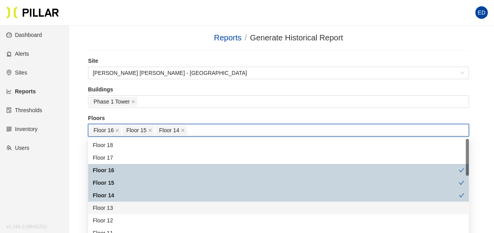
click at [143, 205] on div "Floor 13" at bounding box center [278, 208] width 371 height 9
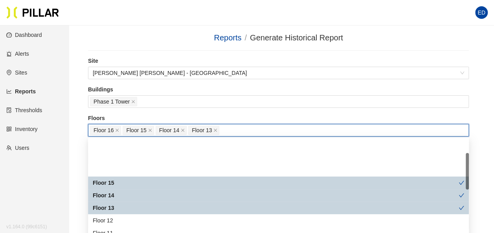
scroll to position [39, 0]
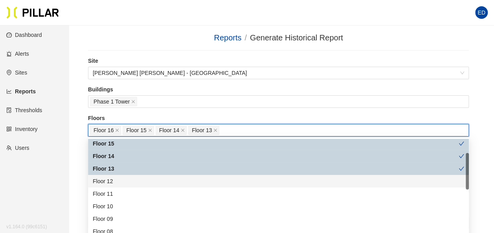
click at [153, 182] on div "Floor 12" at bounding box center [278, 181] width 371 height 9
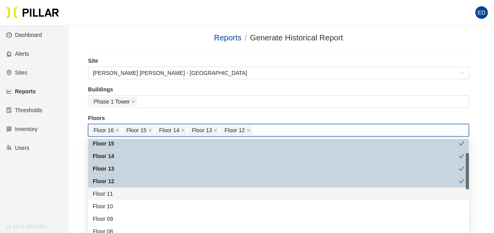
click at [151, 191] on div "Floor 11" at bounding box center [278, 194] width 371 height 9
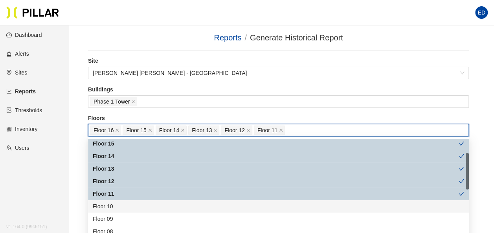
drag, startPoint x: 149, startPoint y: 207, endPoint x: 148, endPoint y: 214, distance: 7.6
click at [149, 207] on div "Floor 10" at bounding box center [278, 206] width 371 height 9
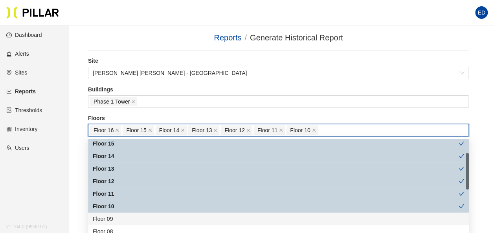
click at [145, 220] on div "Floor 09" at bounding box center [278, 219] width 371 height 9
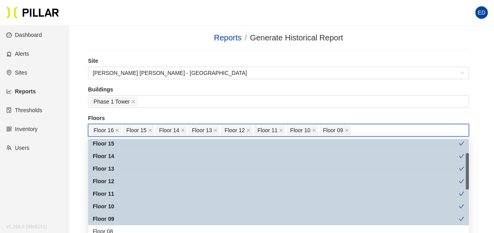
scroll to position [79, 0]
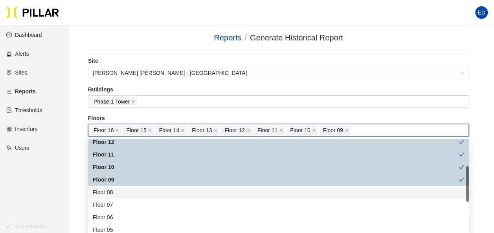
click at [143, 192] on div "Floor 08" at bounding box center [278, 192] width 371 height 9
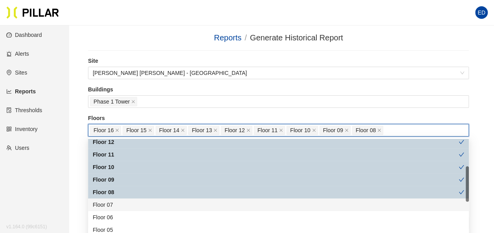
click at [138, 202] on div "Floor 07" at bounding box center [278, 205] width 371 height 9
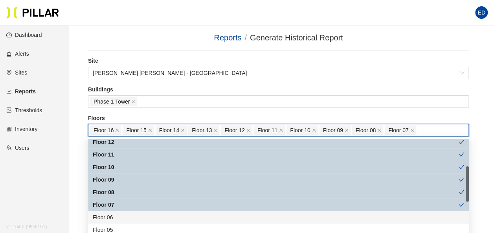
click at [134, 214] on div "Floor 06" at bounding box center [278, 217] width 371 height 9
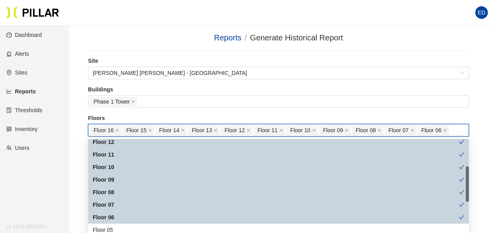
scroll to position [157, 0]
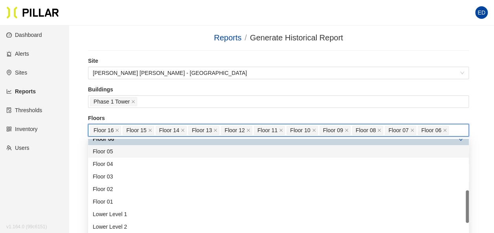
drag, startPoint x: 125, startPoint y: 154, endPoint x: 123, endPoint y: 158, distance: 4.2
click at [125, 154] on div "Floor 05" at bounding box center [278, 151] width 371 height 9
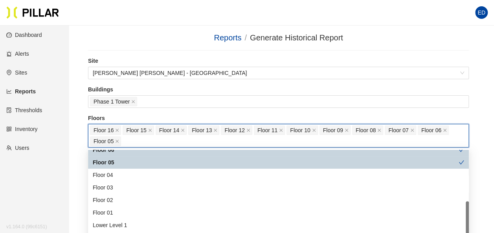
click at [122, 161] on div "Floor 05" at bounding box center [276, 162] width 366 height 9
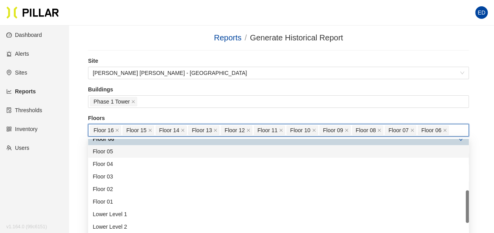
click at [121, 151] on div "Floor 05" at bounding box center [278, 151] width 371 height 9
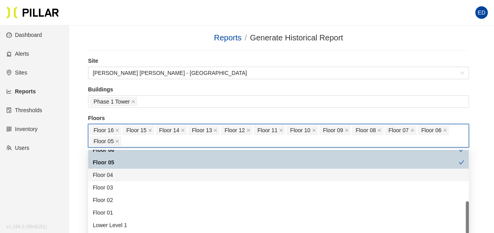
click at [119, 173] on div "Floor 04" at bounding box center [278, 175] width 371 height 9
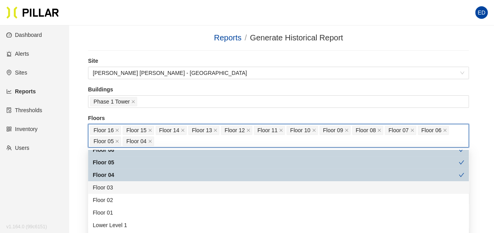
click at [117, 188] on div "Floor 03" at bounding box center [278, 187] width 371 height 9
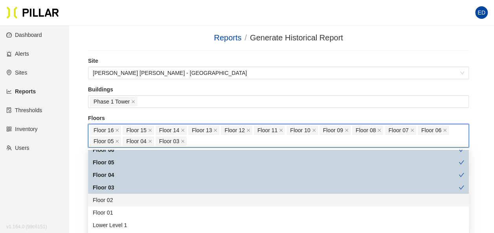
drag, startPoint x: 116, startPoint y: 201, endPoint x: 115, endPoint y: 208, distance: 7.5
click at [115, 201] on div "Floor 02" at bounding box center [278, 200] width 371 height 9
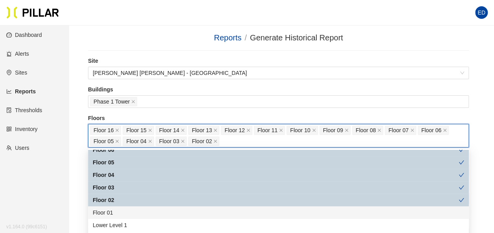
click at [114, 212] on div "Floor 01" at bounding box center [278, 213] width 371 height 9
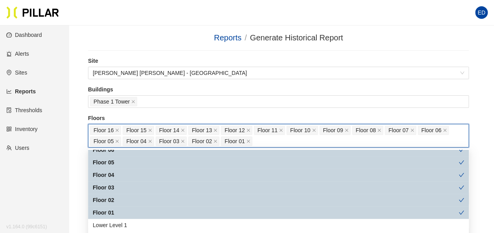
scroll to position [196, 0]
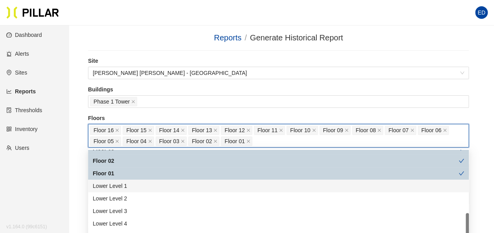
click at [144, 187] on div "Lower Level 1" at bounding box center [278, 186] width 371 height 9
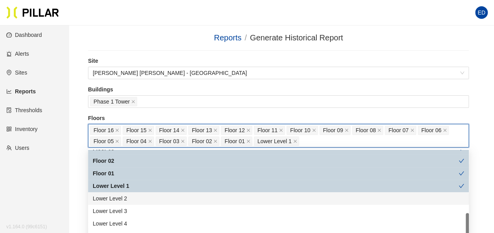
click at [137, 198] on div "Lower Level 2" at bounding box center [278, 198] width 371 height 9
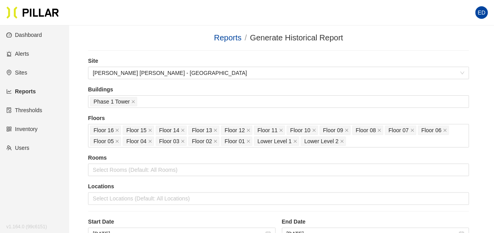
click at [269, 90] on label "Buildings" at bounding box center [278, 90] width 381 height 8
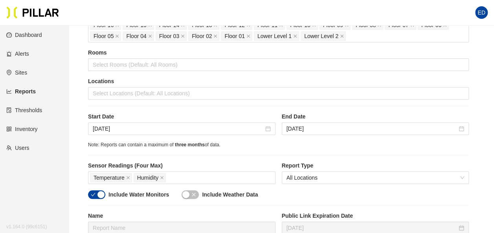
scroll to position [118, 0]
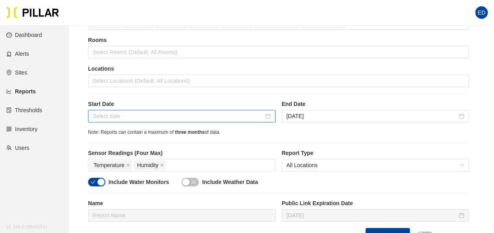
click at [267, 116] on div at bounding box center [182, 116] width 178 height 9
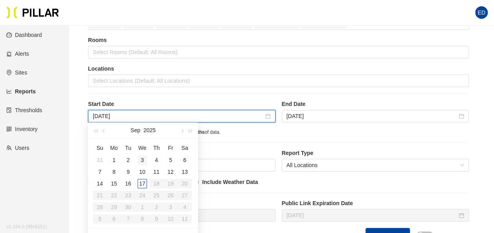
type input "[DATE]"
click at [143, 156] on div "3" at bounding box center [141, 160] width 9 height 9
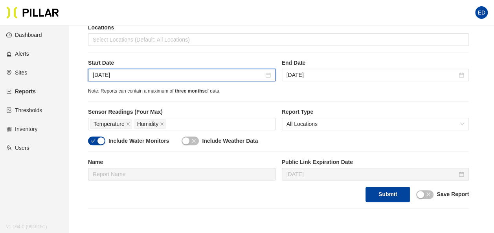
scroll to position [196, 0]
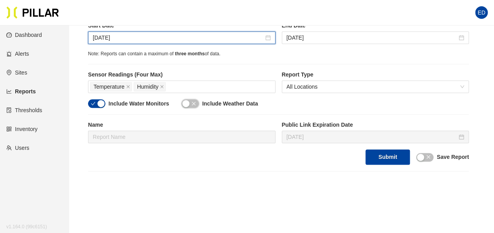
drag, startPoint x: 186, startPoint y: 102, endPoint x: 119, endPoint y: 100, distance: 66.8
click at [186, 102] on div "button" at bounding box center [185, 103] width 7 height 7
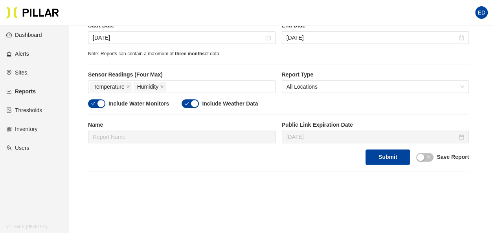
click at [99, 100] on div "button" at bounding box center [100, 103] width 7 height 7
click at [383, 154] on button "Submit" at bounding box center [387, 157] width 44 height 15
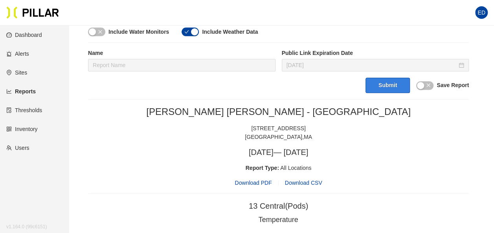
scroll to position [314, 0]
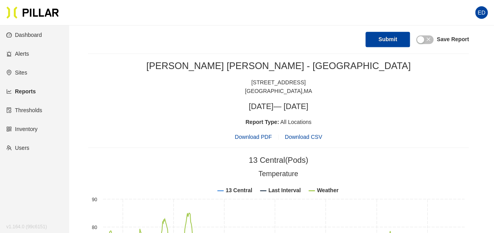
click at [263, 137] on span "Download PDF" at bounding box center [253, 137] width 37 height 9
